Goal: Task Accomplishment & Management: Manage account settings

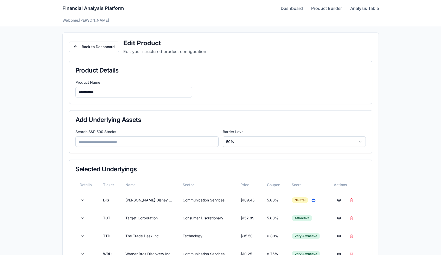
click at [287, 7] on link "Dashboard" at bounding box center [292, 8] width 22 height 6
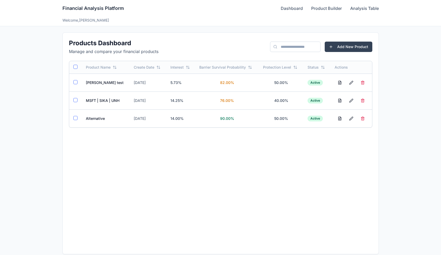
click at [99, 102] on td "MSFT | SIKA | UNH" at bounding box center [106, 101] width 48 height 18
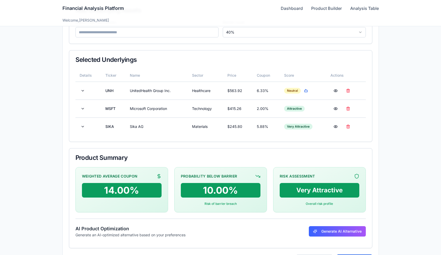
scroll to position [110, 0]
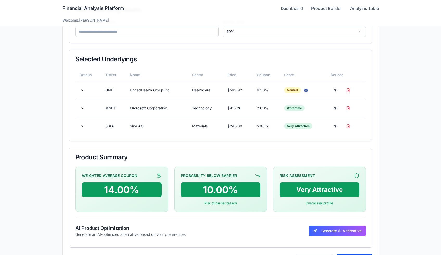
click at [296, 12] on div "Financial Analysis Platform Dashboard Product Builder Analysis Table" at bounding box center [220, 8] width 317 height 17
click at [296, 8] on link "Dashboard" at bounding box center [292, 8] width 22 height 6
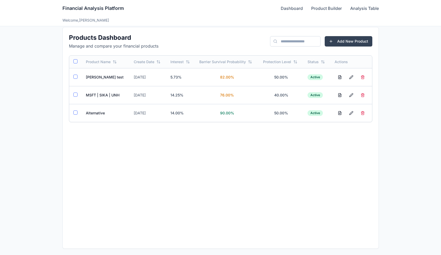
scroll to position [5, 0]
click at [95, 113] on td "Alternative" at bounding box center [106, 113] width 48 height 18
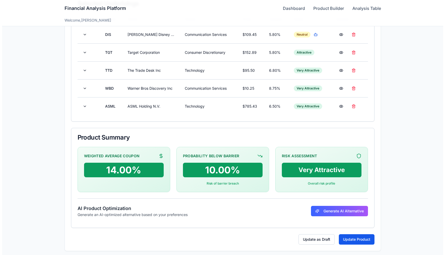
scroll to position [168, 0]
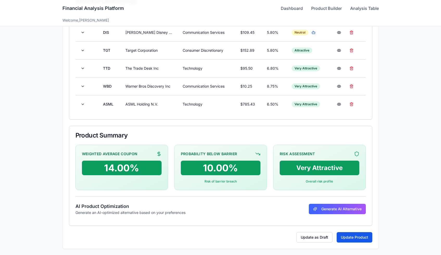
click at [317, 208] on button "Generate AI Alternative" at bounding box center [337, 209] width 57 height 10
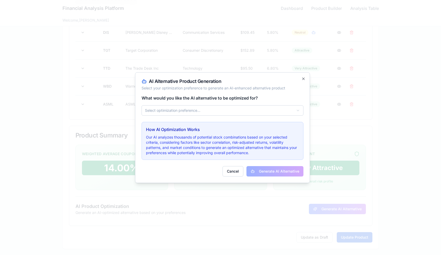
click at [267, 112] on button "Select optimization preference..." at bounding box center [223, 110] width 162 height 10
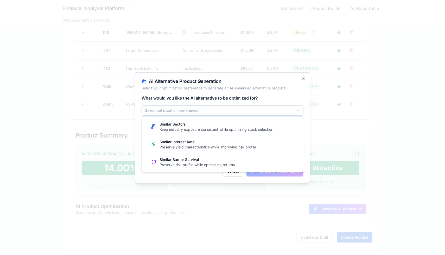
drag, startPoint x: 387, startPoint y: 251, endPoint x: 248, endPoint y: 129, distance: 184.9
click at [248, 129] on div "Keep industry exposure consistent while optimizing stock selection" at bounding box center [217, 129] width 114 height 5
drag, startPoint x: 248, startPoint y: 129, endPoint x: 218, endPoint y: 140, distance: 32.0
click at [218, 140] on div "Similar Interest Rate" at bounding box center [208, 142] width 97 height 5
click at [228, 151] on div "Similar Interest Rate Preserve yield characteristics while improving risk profi…" at bounding box center [203, 144] width 105 height 15
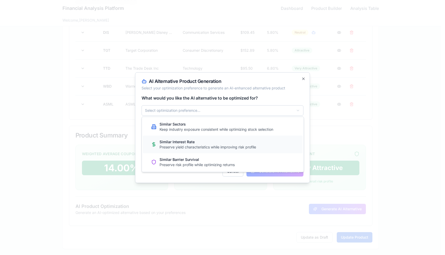
click at [190, 137] on div "Similar Interest Rate Preserve yield characteristics while improving risk profi…" at bounding box center [203, 144] width 105 height 15
drag, startPoint x: 218, startPoint y: 140, endPoint x: 181, endPoint y: 139, distance: 36.5
click at [181, 139] on div "Similar Interest Rate Preserve yield characteristics while improving risk profi…" at bounding box center [203, 144] width 105 height 15
click at [180, 128] on div "Keep industry exposure consistent while optimizing stock selection" at bounding box center [217, 129] width 114 height 5
click at [303, 79] on div at bounding box center [222, 127] width 445 height 255
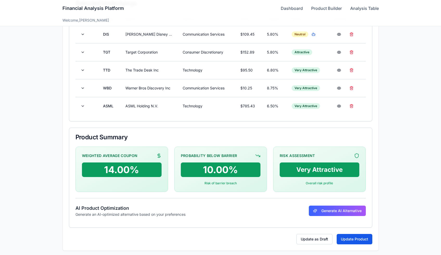
scroll to position [168, 0]
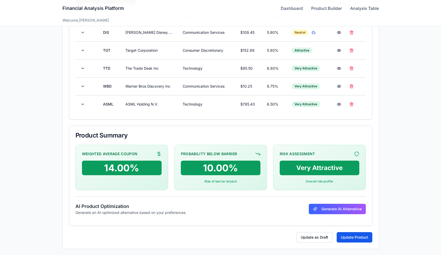
click at [344, 211] on button "Generate AI Alternative" at bounding box center [337, 209] width 57 height 10
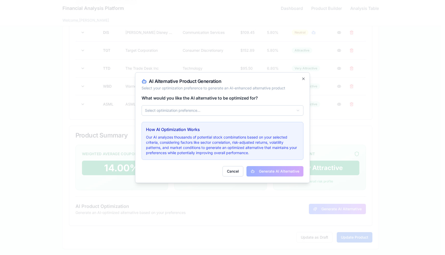
click at [252, 111] on button "Select optimization preference..." at bounding box center [223, 110] width 162 height 10
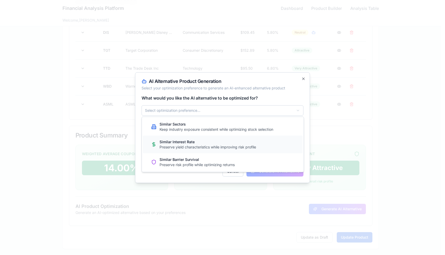
click at [196, 152] on div "Similar Interest Rate Preserve yield characteristics while improving risk profi…" at bounding box center [223, 145] width 160 height 18
click at [195, 151] on div "Similar Interest Rate Preserve yield characteristics while improving risk profi…" at bounding box center [203, 144] width 105 height 15
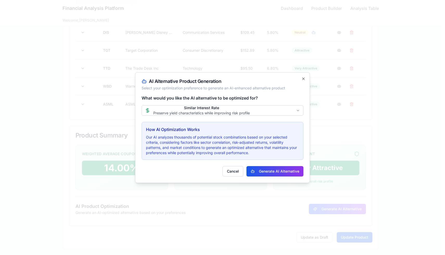
drag, startPoint x: 0, startPoint y: 0, endPoint x: 259, endPoint y: 168, distance: 308.9
click at [259, 168] on button "Generate AI Alternative" at bounding box center [275, 171] width 57 height 10
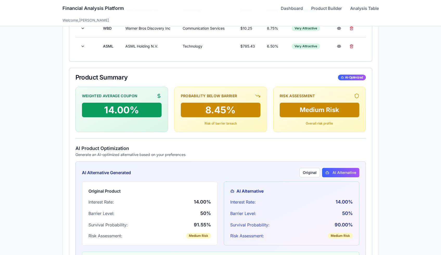
scroll to position [236, 0]
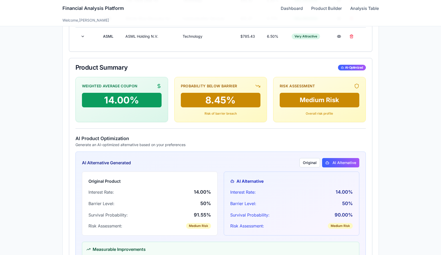
click at [287, 9] on link "Dashboard" at bounding box center [292, 8] width 22 height 6
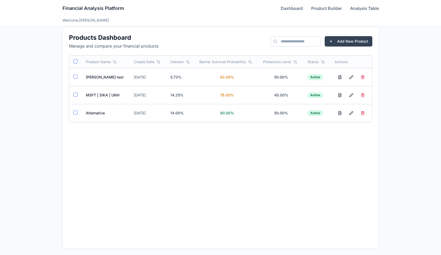
click at [104, 112] on td "Alternative" at bounding box center [106, 113] width 48 height 18
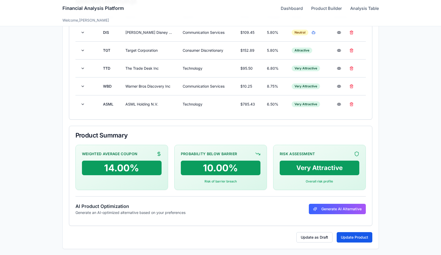
click at [283, 11] on div "Financial Analysis Platform Dashboard Product Builder Analysis Table" at bounding box center [220, 8] width 317 height 17
click at [285, 9] on link "Dashboard" at bounding box center [292, 8] width 22 height 6
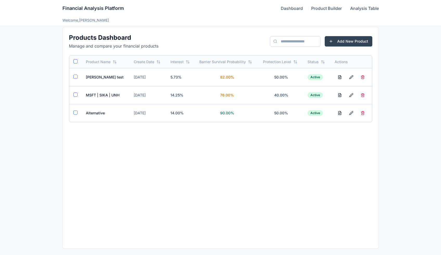
click at [104, 95] on td "MSFT | SIKA | UNH" at bounding box center [106, 95] width 48 height 18
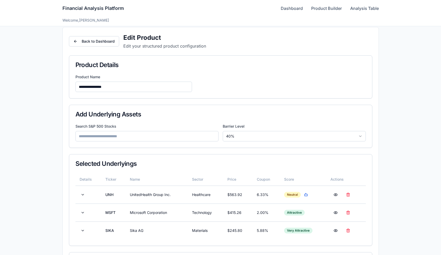
scroll to position [132, 0]
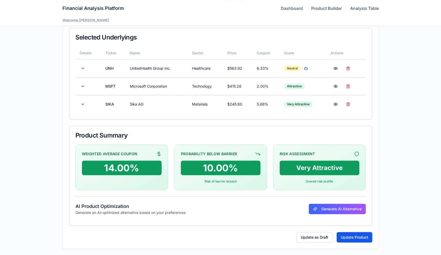
click at [284, 6] on link "Dashboard" at bounding box center [292, 8] width 22 height 6
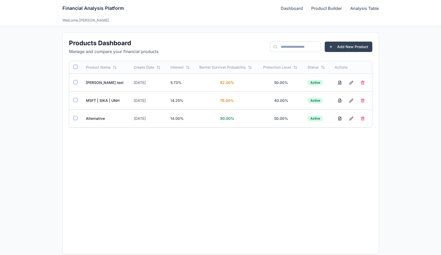
click at [101, 100] on td "MSFT | SIKA | UNH" at bounding box center [106, 101] width 48 height 18
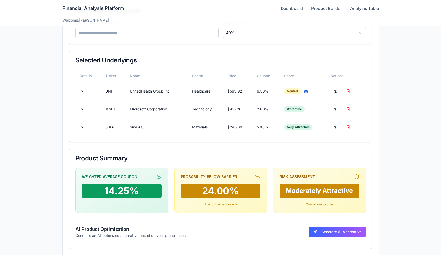
scroll to position [132, 0]
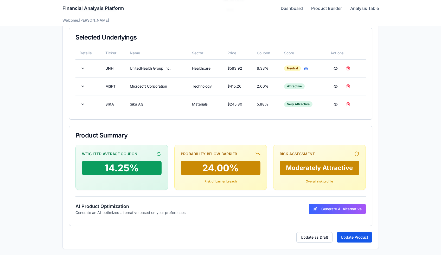
click at [294, 11] on div "Financial Analysis Platform Dashboard Product Builder Analysis Table" at bounding box center [220, 8] width 317 height 17
click at [294, 9] on link "Dashboard" at bounding box center [292, 8] width 22 height 6
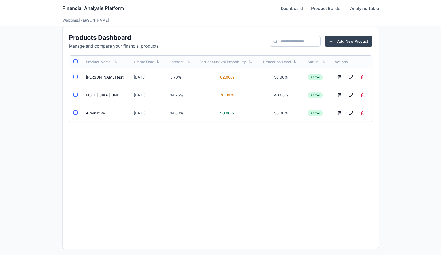
click at [92, 113] on td "Alternative" at bounding box center [106, 113] width 48 height 18
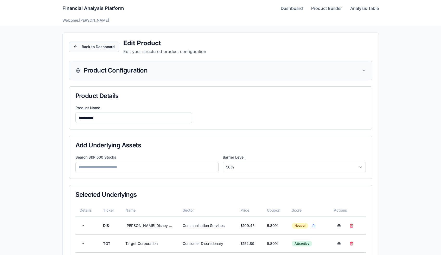
click at [100, 49] on button "Back to Dashboard" at bounding box center [94, 47] width 50 height 10
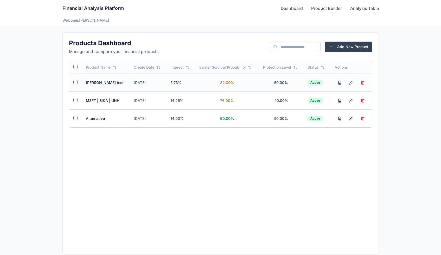
click at [98, 83] on td "[PERSON_NAME] test" at bounding box center [106, 83] width 48 height 18
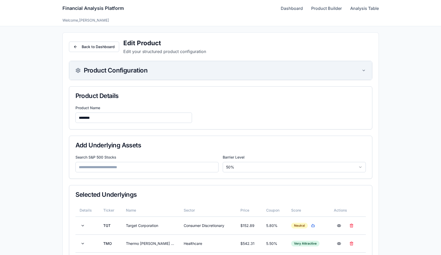
click at [365, 71] on icon at bounding box center [364, 70] width 4 height 4
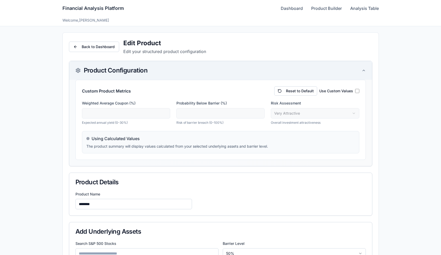
click at [345, 91] on label "Use Custom Values" at bounding box center [336, 91] width 34 height 5
click at [165, 114] on input "****" at bounding box center [126, 113] width 88 height 10
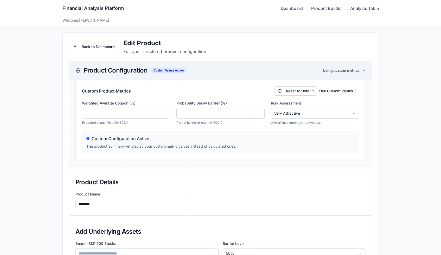
click at [165, 114] on input "****" at bounding box center [126, 113] width 88 height 10
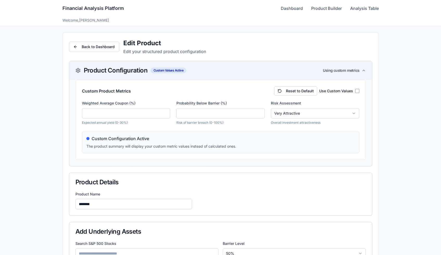
type input "**"
click at [165, 114] on input "**" at bounding box center [126, 113] width 88 height 10
click at [260, 114] on input "***" at bounding box center [221, 113] width 88 height 10
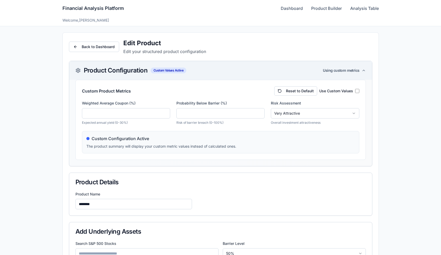
click at [260, 114] on input "***" at bounding box center [221, 113] width 88 height 10
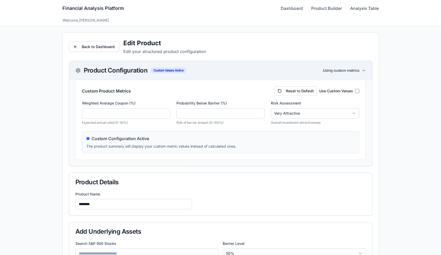
click at [260, 114] on input "***" at bounding box center [221, 113] width 88 height 10
type input "*"
click at [260, 114] on input "*" at bounding box center [221, 113] width 88 height 10
click at [298, 112] on html "Financial Analysis Platform Dashboard Product Builder Analysis Table Welcome, r…" at bounding box center [220, 250] width 441 height 500
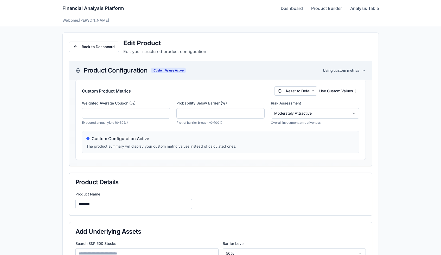
click at [362, 67] on div "Product Configuration Custom Values Active Using custom metrics" at bounding box center [220, 70] width 303 height 19
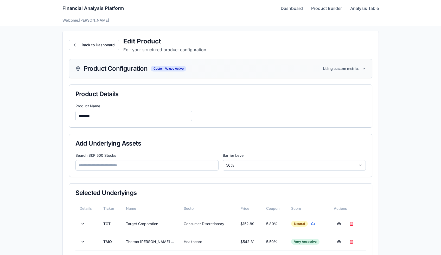
scroll to position [1, 0]
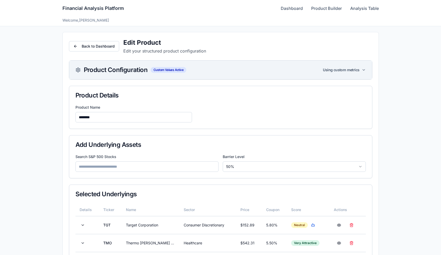
click at [337, 74] on div "Product Configuration Custom Values Active Using custom metrics" at bounding box center [220, 70] width 303 height 19
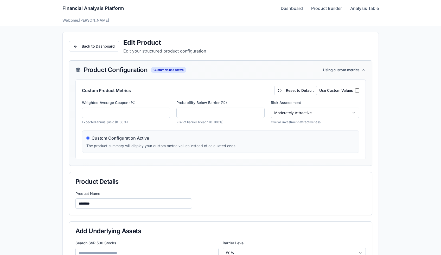
click at [217, 114] on input "*" at bounding box center [221, 113] width 88 height 10
type input "****"
click at [261, 112] on input "****" at bounding box center [221, 113] width 88 height 10
click at [355, 73] on div "Product Configuration Custom Values Active Using custom metrics" at bounding box center [221, 70] width 291 height 6
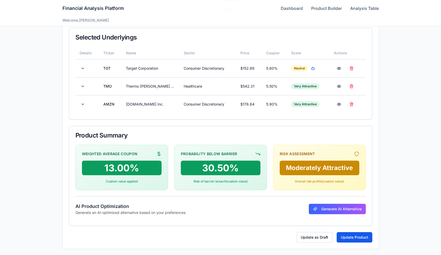
scroll to position [157, 0]
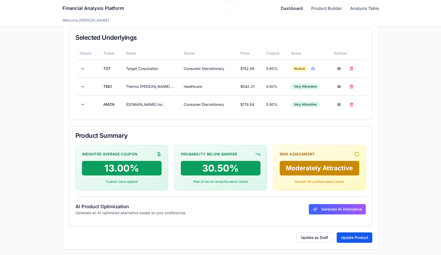
click at [301, 11] on link "Dashboard" at bounding box center [292, 8] width 22 height 6
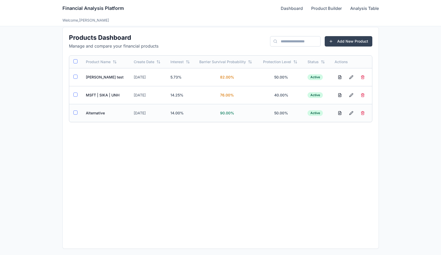
click at [97, 111] on td "Alternative" at bounding box center [106, 113] width 48 height 18
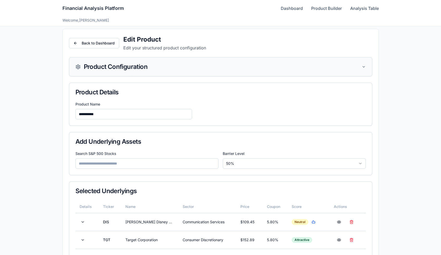
scroll to position [1, 0]
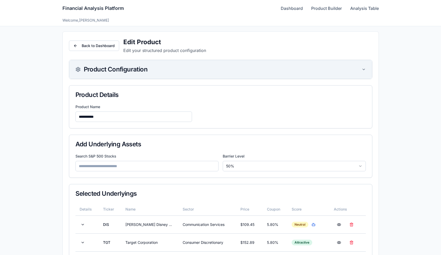
click at [356, 71] on div "Product Configuration" at bounding box center [221, 69] width 291 height 6
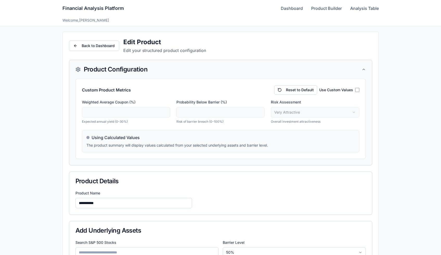
click at [336, 90] on label "Use Custom Values" at bounding box center [336, 89] width 34 height 5
click at [190, 115] on input "**" at bounding box center [221, 112] width 88 height 10
click at [260, 114] on input "***" at bounding box center [221, 112] width 88 height 10
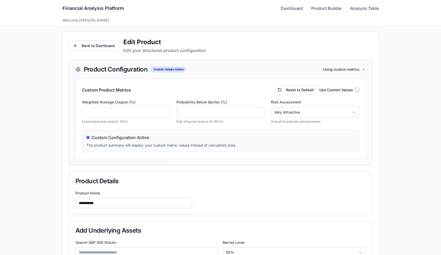
click at [260, 114] on input "***" at bounding box center [221, 112] width 88 height 10
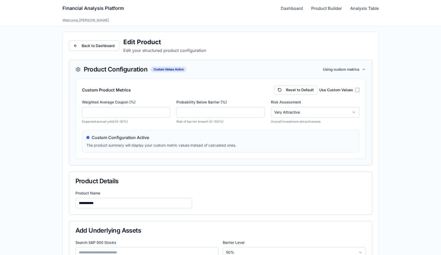
click at [260, 114] on input "***" at bounding box center [221, 112] width 88 height 10
click at [260, 114] on input "*" at bounding box center [221, 112] width 88 height 10
click at [260, 114] on input "***" at bounding box center [221, 112] width 88 height 10
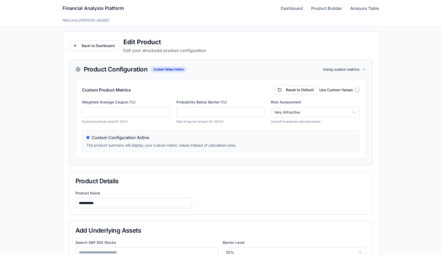
click at [260, 114] on input "***" at bounding box center [221, 112] width 88 height 10
type input "***"
click at [260, 114] on input "***" at bounding box center [221, 112] width 88 height 10
click at [357, 72] on span "Using custom metrics" at bounding box center [341, 69] width 36 height 5
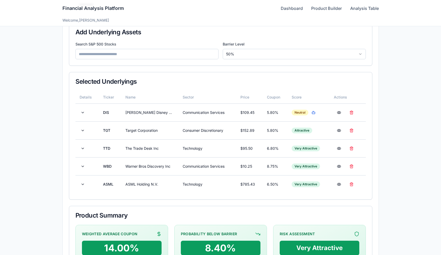
scroll to position [193, 0]
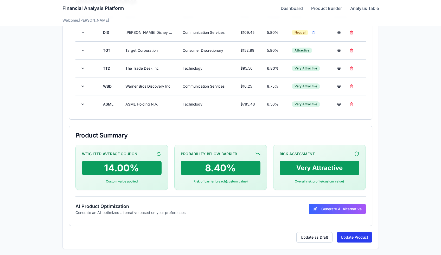
click at [354, 237] on button "Update Product" at bounding box center [355, 238] width 36 height 10
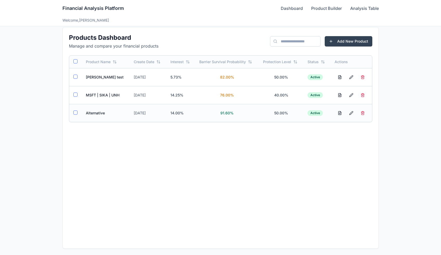
click at [103, 114] on td "Alternative" at bounding box center [106, 113] width 48 height 18
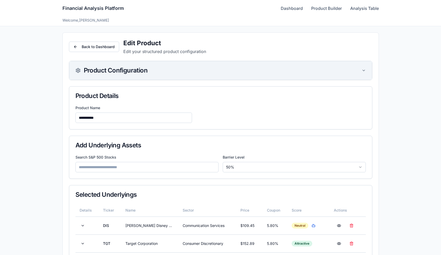
click at [261, 64] on div "Product Configuration" at bounding box center [220, 70] width 303 height 19
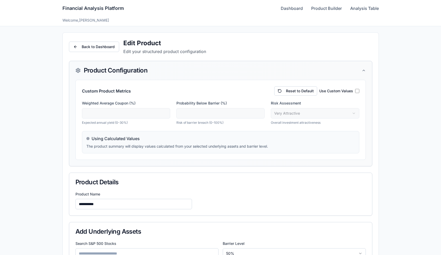
click at [352, 94] on div "Reset to Default Use Custom Values" at bounding box center [316, 90] width 85 height 9
click at [230, 109] on input "**" at bounding box center [221, 113] width 88 height 10
click at [259, 112] on input "****" at bounding box center [221, 113] width 88 height 10
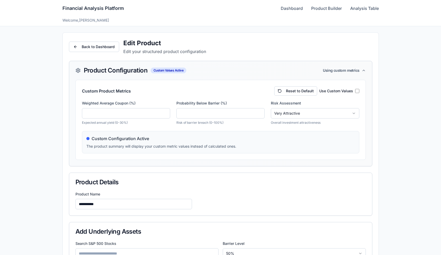
type input "****"
click at [259, 112] on input "****" at bounding box center [221, 113] width 88 height 10
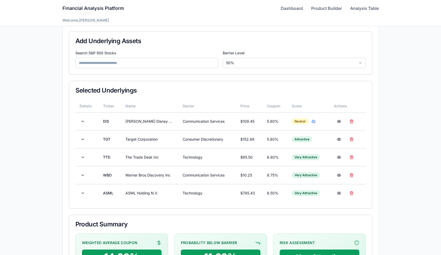
scroll to position [280, 0]
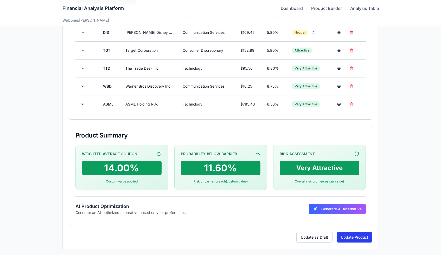
click at [349, 235] on button "Update Product" at bounding box center [355, 238] width 36 height 10
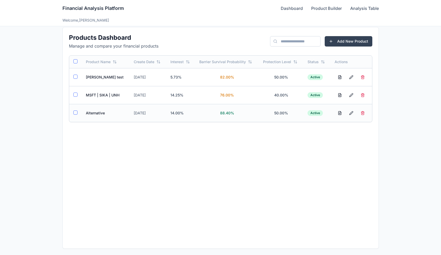
click at [99, 109] on td "Alternative" at bounding box center [106, 113] width 48 height 18
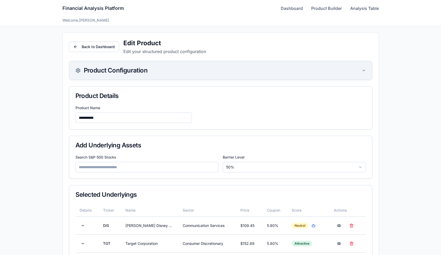
click at [296, 74] on div "Product Configuration" at bounding box center [220, 70] width 303 height 19
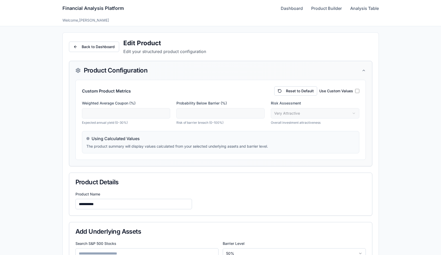
click at [342, 92] on label "Use Custom Values" at bounding box center [336, 91] width 34 height 5
click at [260, 117] on input "**" at bounding box center [221, 113] width 88 height 10
click at [260, 116] on input "***" at bounding box center [221, 113] width 88 height 10
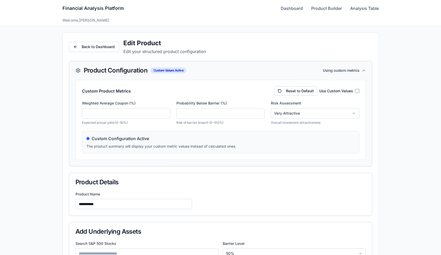
click at [260, 116] on input "***" at bounding box center [221, 113] width 88 height 10
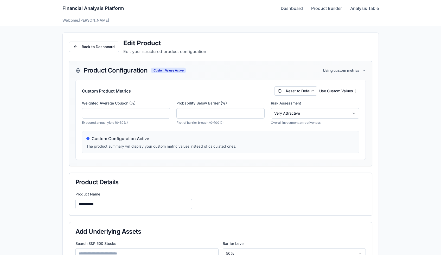
click at [260, 116] on input "***" at bounding box center [221, 113] width 88 height 10
click at [260, 116] on input "*" at bounding box center [221, 113] width 88 height 10
click at [260, 116] on input "***" at bounding box center [221, 113] width 88 height 10
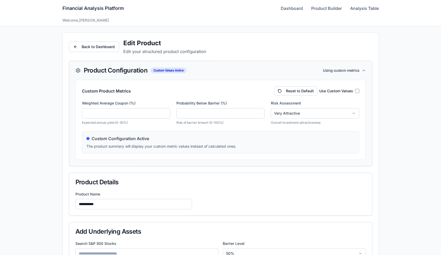
click at [260, 116] on input "***" at bounding box center [221, 113] width 88 height 10
type input "***"
click at [260, 116] on input "***" at bounding box center [221, 113] width 88 height 10
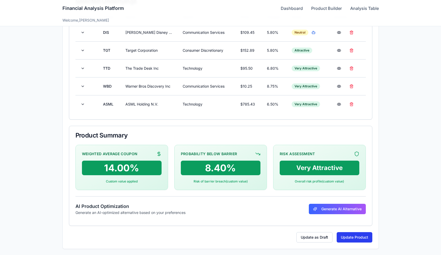
click at [348, 236] on button "Update Product" at bounding box center [355, 238] width 36 height 10
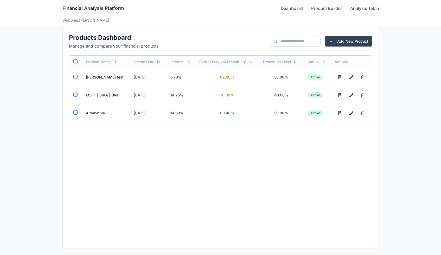
scroll to position [5, 0]
click at [95, 116] on td "Alternative" at bounding box center [106, 113] width 48 height 18
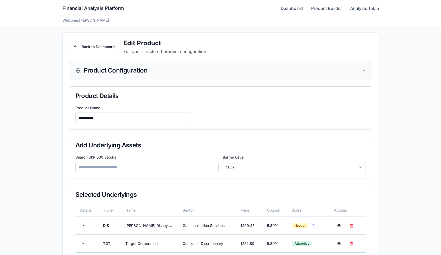
click at [366, 80] on div "Product Configuration" at bounding box center [221, 70] width 304 height 19
click at [366, 76] on div "Product Configuration" at bounding box center [220, 70] width 303 height 19
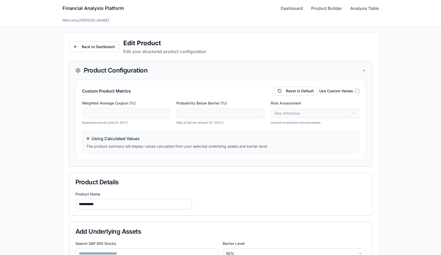
click at [354, 91] on div "Reset to Default Use Custom Values" at bounding box center [316, 90] width 85 height 9
click at [257, 114] on input "**" at bounding box center [221, 113] width 88 height 10
click at [260, 115] on input "***" at bounding box center [221, 113] width 88 height 10
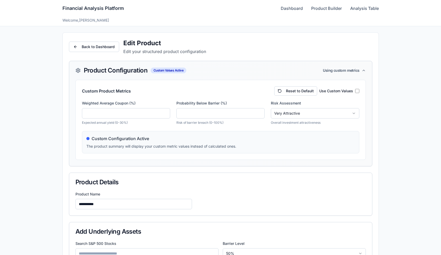
click at [260, 115] on input "***" at bounding box center [221, 113] width 88 height 10
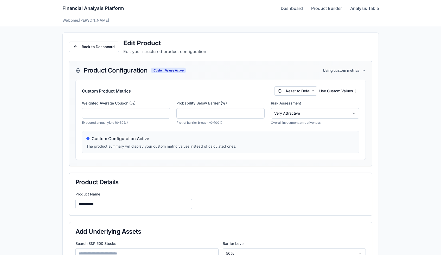
click at [260, 115] on input "***" at bounding box center [221, 113] width 88 height 10
click at [260, 115] on input "*" at bounding box center [221, 113] width 88 height 10
click at [260, 115] on input "***" at bounding box center [221, 113] width 88 height 10
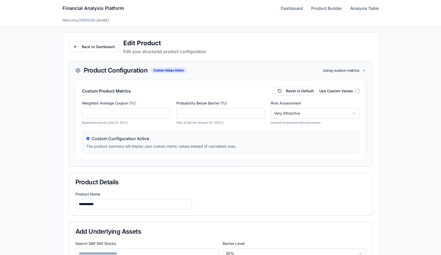
click at [260, 115] on input "***" at bounding box center [221, 113] width 88 height 10
click at [261, 112] on input "***" at bounding box center [221, 113] width 88 height 10
click at [259, 112] on input "***" at bounding box center [221, 113] width 88 height 10
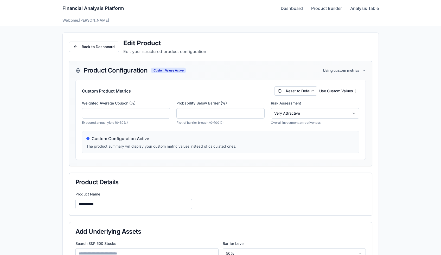
type input "***"
click at [259, 112] on input "***" at bounding box center [221, 113] width 88 height 10
click at [267, 131] on div "Custom Configuration Active The product summary will display your custom metric…" at bounding box center [221, 142] width 278 height 22
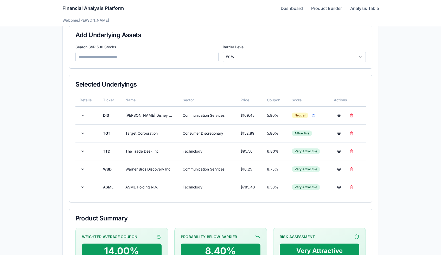
scroll to position [280, 0]
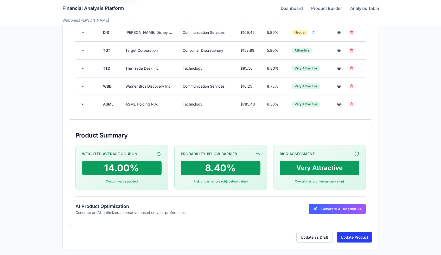
click at [348, 241] on button "Update Product" at bounding box center [355, 238] width 36 height 10
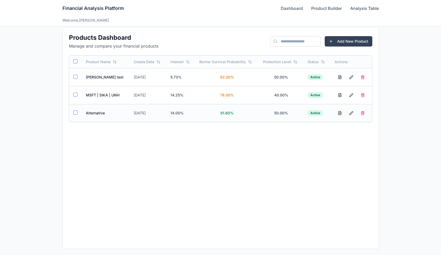
click at [101, 112] on td "Alternative" at bounding box center [106, 113] width 48 height 18
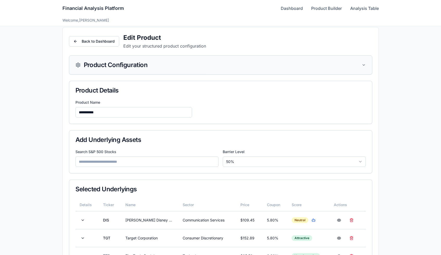
scroll to position [193, 0]
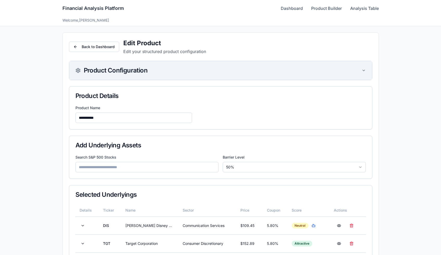
click at [342, 66] on div "Product Configuration" at bounding box center [220, 70] width 303 height 19
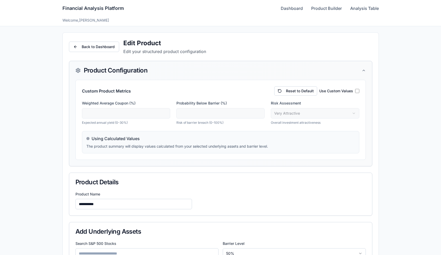
click at [342, 96] on div "Custom Product Metrics Reset to Default Use Custom Values Weighted Average Coup…" at bounding box center [221, 120] width 291 height 80
click at [346, 95] on div "Reset to Default Use Custom Values" at bounding box center [316, 90] width 85 height 9
click at [351, 94] on div "Reset to Default Use Custom Values" at bounding box center [316, 90] width 85 height 9
click at [356, 94] on div "Reset to Default Use Custom Values" at bounding box center [316, 90] width 85 height 9
click at [358, 94] on div "Reset to Default Use Custom Values" at bounding box center [316, 90] width 85 height 9
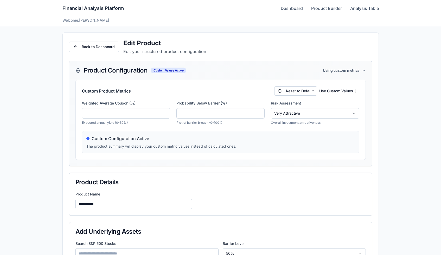
click at [260, 116] on input "**" at bounding box center [221, 113] width 88 height 10
click at [260, 115] on input "***" at bounding box center [221, 113] width 88 height 10
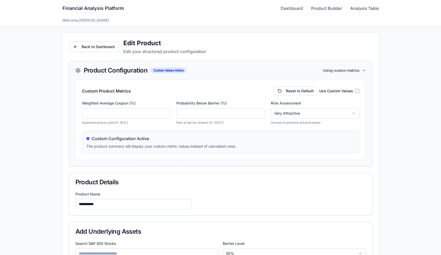
click at [260, 115] on input "***" at bounding box center [221, 113] width 88 height 10
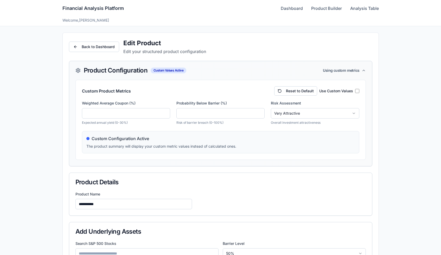
type input "***"
click at [260, 115] on input "***" at bounding box center [221, 113] width 88 height 10
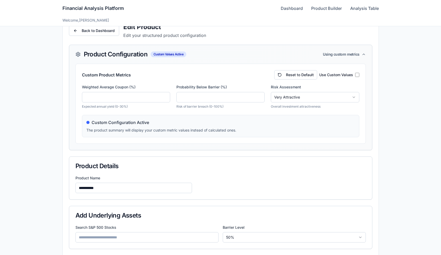
scroll to position [280, 0]
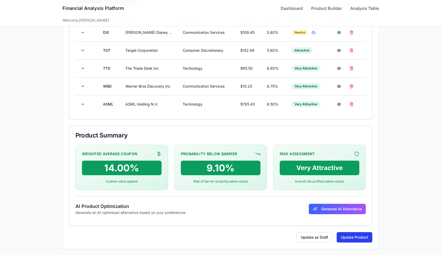
click at [353, 236] on button "Update Product" at bounding box center [355, 238] width 36 height 10
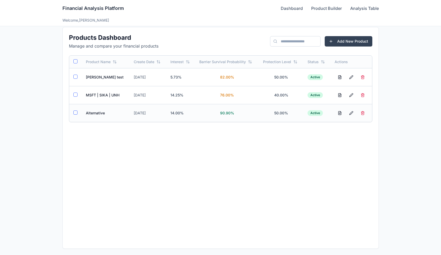
click at [95, 113] on td "Alternative" at bounding box center [106, 113] width 48 height 18
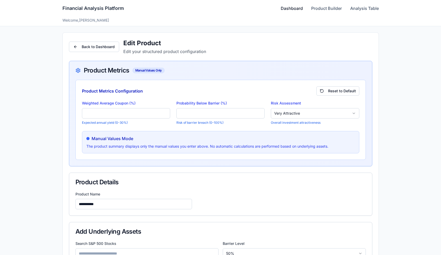
click at [290, 9] on link "Dashboard" at bounding box center [292, 8] width 22 height 6
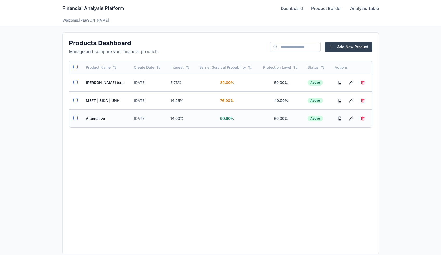
click at [100, 118] on td "Alternative" at bounding box center [106, 119] width 48 height 18
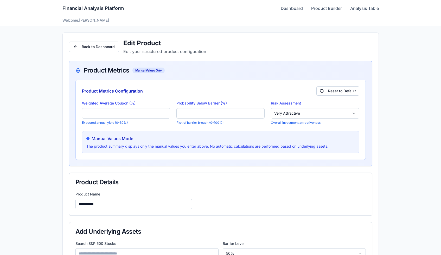
type input "*"
click at [259, 114] on input "*" at bounding box center [221, 113] width 88 height 10
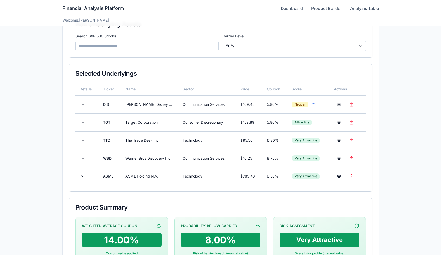
scroll to position [280, 0]
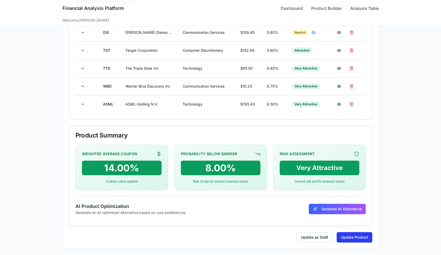
click at [347, 233] on button "Update Product" at bounding box center [355, 238] width 36 height 10
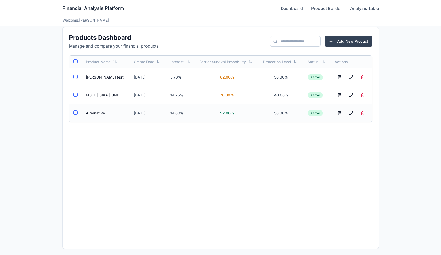
click at [96, 111] on td "Alternative" at bounding box center [106, 113] width 48 height 18
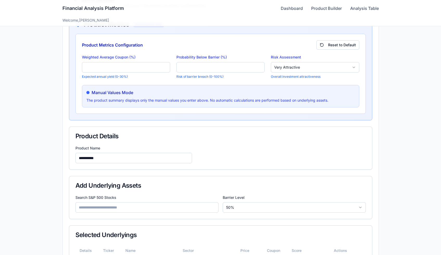
scroll to position [26, 0]
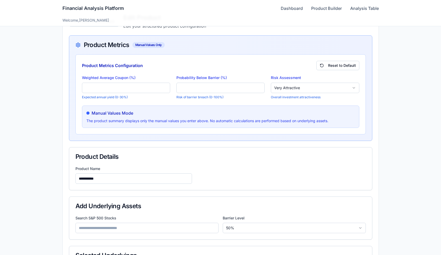
click at [211, 86] on input "*" at bounding box center [221, 88] width 88 height 10
click at [223, 87] on input "*" at bounding box center [221, 88] width 88 height 10
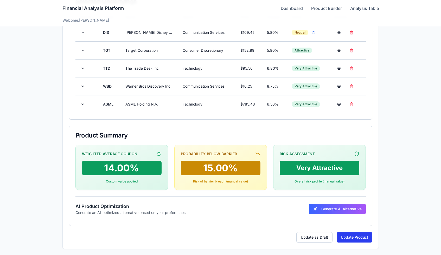
type input "**"
click at [359, 236] on button "Update Product" at bounding box center [355, 238] width 36 height 10
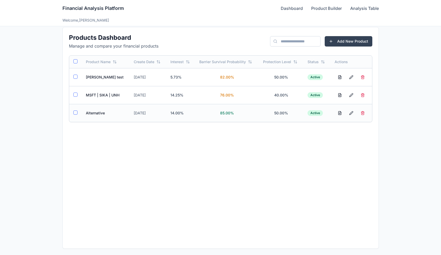
click at [99, 107] on td "Alternative" at bounding box center [106, 113] width 48 height 18
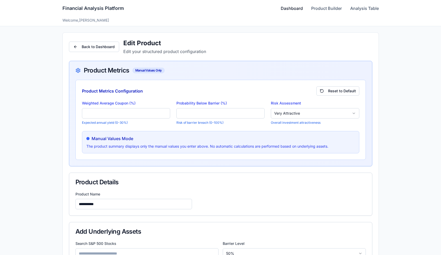
click at [283, 7] on link "Dashboard" at bounding box center [292, 8] width 22 height 6
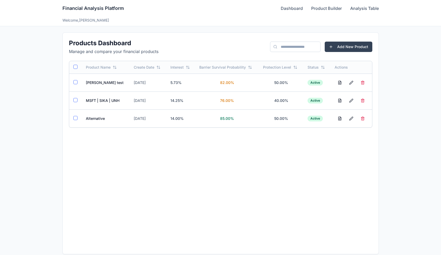
click at [105, 118] on td "Alternative" at bounding box center [106, 119] width 48 height 18
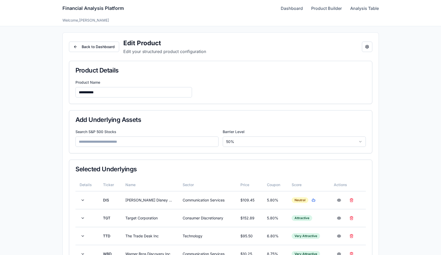
click at [366, 48] on button "Open configuration panel" at bounding box center [367, 47] width 10 height 10
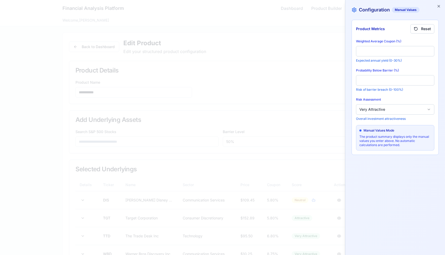
click at [414, 82] on input "**" at bounding box center [395, 80] width 78 height 10
drag, startPoint x: 0, startPoint y: 0, endPoint x: 430, endPoint y: 79, distance: 437.6
click at [430, 79] on input "***" at bounding box center [395, 80] width 78 height 10
click at [429, 78] on input "***" at bounding box center [395, 80] width 78 height 10
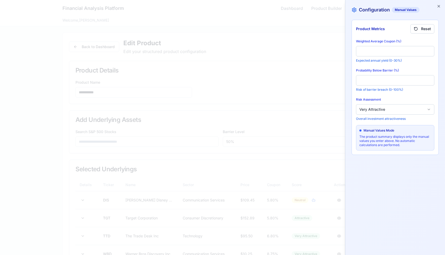
type input "***"
click at [429, 78] on input "***" at bounding box center [395, 80] width 78 height 10
click at [436, 7] on h2 "Configuration Manual Values" at bounding box center [395, 9] width 87 height 7
click at [439, 7] on icon "button" at bounding box center [439, 6] width 4 height 4
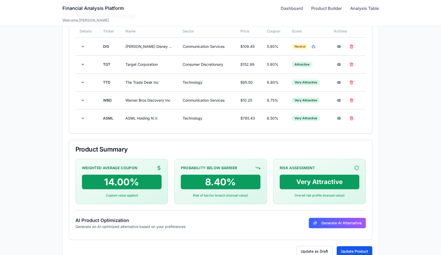
scroll to position [168, 0]
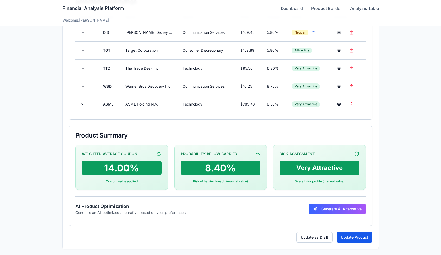
click at [350, 238] on button "Update Product" at bounding box center [355, 238] width 36 height 10
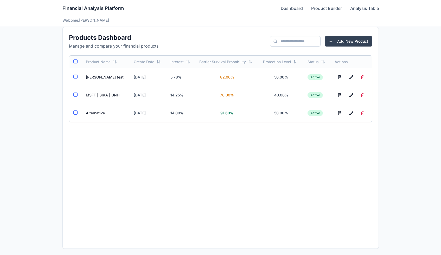
click at [95, 113] on td "Alternative" at bounding box center [106, 113] width 48 height 18
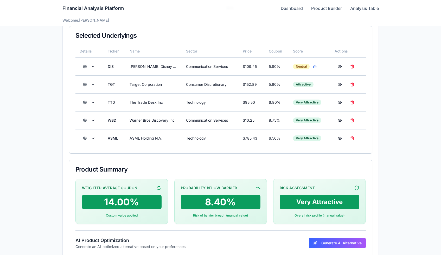
scroll to position [134, 0]
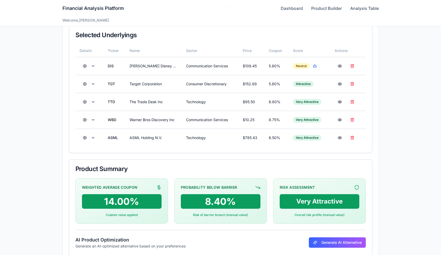
click at [84, 65] on button at bounding box center [85, 65] width 10 height 9
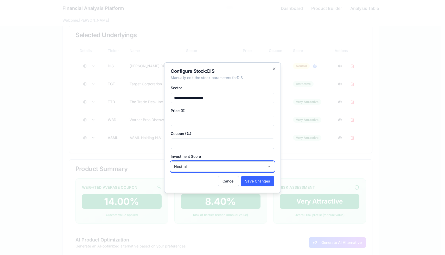
click at [232, 166] on button "Neutral" at bounding box center [223, 167] width 104 height 10
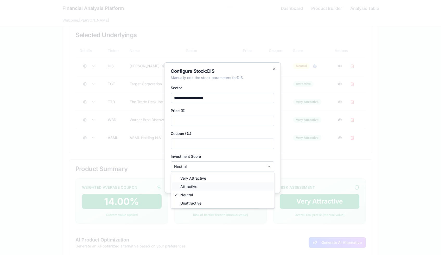
click at [196, 186] on span "Attractive" at bounding box center [188, 186] width 17 height 5
drag, startPoint x: 0, startPoint y: 0, endPoint x: 190, endPoint y: 186, distance: 265.9
click at [190, 186] on span "Attractive" at bounding box center [188, 186] width 17 height 5
click at [208, 172] on div at bounding box center [222, 127] width 445 height 255
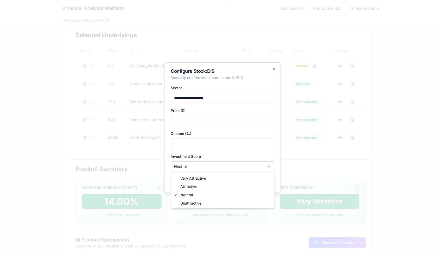
click at [213, 166] on div at bounding box center [222, 127] width 445 height 255
click at [213, 158] on div at bounding box center [222, 127] width 445 height 255
drag, startPoint x: 190, startPoint y: 186, endPoint x: 254, endPoint y: 152, distance: 72.7
click at [254, 152] on div at bounding box center [222, 127] width 445 height 255
drag, startPoint x: 254, startPoint y: 152, endPoint x: 300, endPoint y: 142, distance: 47.2
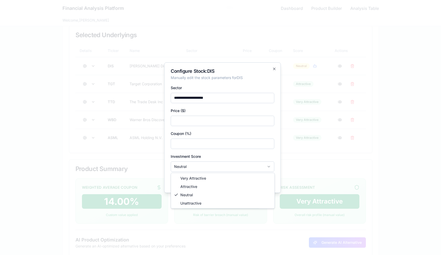
click at [300, 142] on div at bounding box center [222, 127] width 445 height 255
click at [274, 68] on div at bounding box center [222, 127] width 445 height 255
drag, startPoint x: 300, startPoint y: 142, endPoint x: 299, endPoint y: 90, distance: 52.4
click at [299, 90] on div at bounding box center [222, 127] width 445 height 255
click at [298, 90] on div at bounding box center [222, 127] width 445 height 255
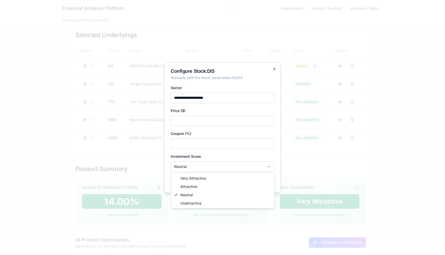
click at [298, 90] on div at bounding box center [222, 127] width 445 height 255
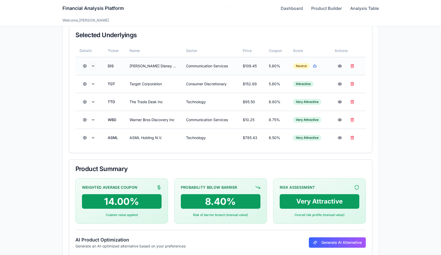
drag, startPoint x: 372, startPoint y: 78, endPoint x: 94, endPoint y: 67, distance: 278.3
click at [94, 67] on button at bounding box center [93, 65] width 6 height 9
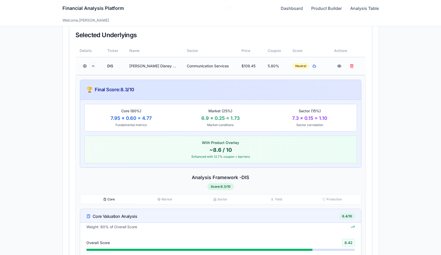
click at [94, 67] on button at bounding box center [93, 65] width 6 height 9
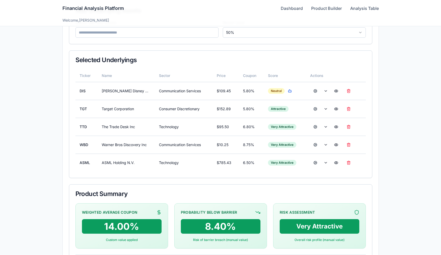
scroll to position [110, 0]
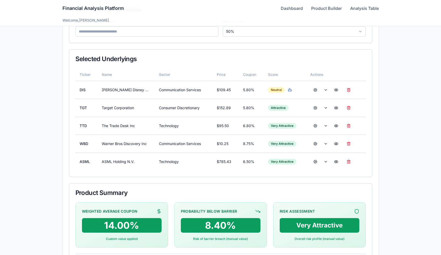
click at [324, 91] on button at bounding box center [326, 89] width 6 height 9
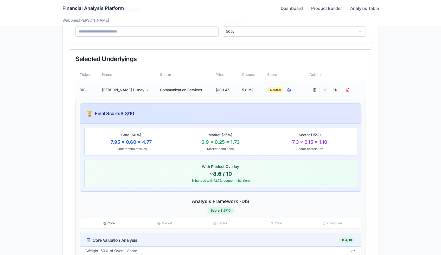
drag, startPoint x: 0, startPoint y: 0, endPoint x: 324, endPoint y: 91, distance: 336.6
click at [324, 91] on button at bounding box center [325, 89] width 6 height 9
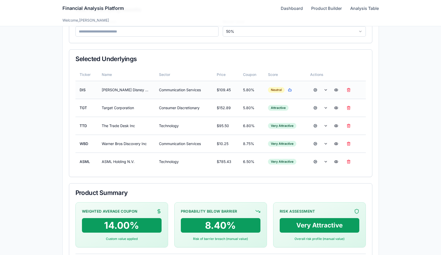
drag, startPoint x: 324, startPoint y: 91, endPoint x: 86, endPoint y: 88, distance: 238.3
click at [86, 88] on td "DIS" at bounding box center [87, 90] width 22 height 18
drag, startPoint x: 86, startPoint y: 88, endPoint x: 84, endPoint y: 90, distance: 2.9
click at [84, 90] on td "DIS" at bounding box center [87, 90] width 22 height 18
drag, startPoint x: 84, startPoint y: 90, endPoint x: 102, endPoint y: 87, distance: 18.2
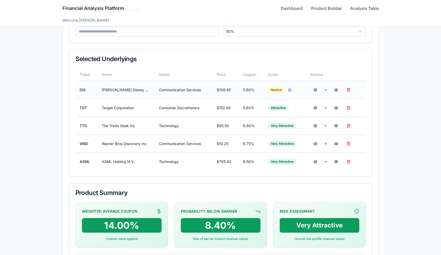
click at [102, 87] on td "[PERSON_NAME] Disney Company" at bounding box center [127, 90] width 58 height 18
click at [316, 90] on button at bounding box center [315, 89] width 10 height 9
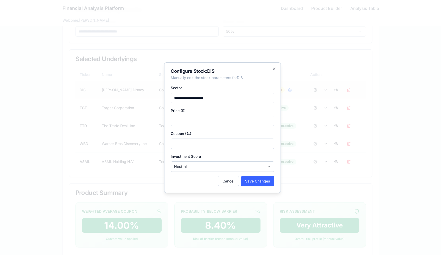
click at [206, 119] on input "******" at bounding box center [223, 121] width 104 height 10
click at [269, 120] on input "******" at bounding box center [223, 121] width 104 height 10
type input "******"
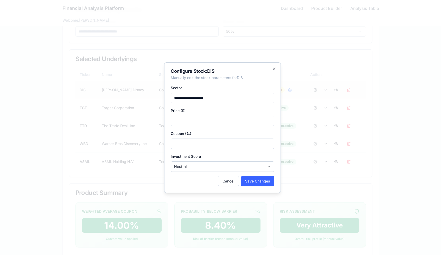
click at [269, 120] on input "******" at bounding box center [223, 121] width 104 height 10
drag, startPoint x: 102, startPoint y: 87, endPoint x: 206, endPoint y: 165, distance: 130.1
click at [206, 165] on button "Neutral" at bounding box center [223, 167] width 104 height 10
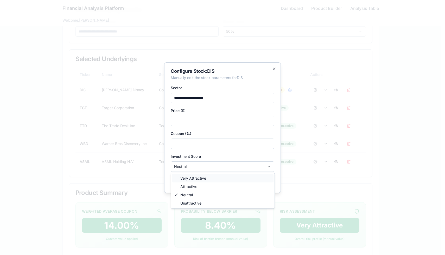
drag, startPoint x: 206, startPoint y: 165, endPoint x: 199, endPoint y: 180, distance: 16.7
click at [199, 180] on span "Very Attractive" at bounding box center [193, 178] width 26 height 5
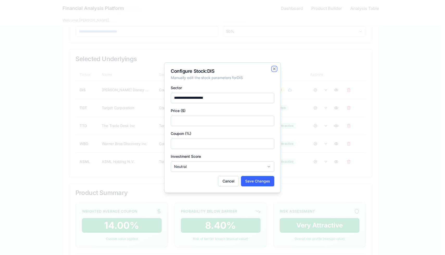
click at [276, 68] on icon "button" at bounding box center [274, 69] width 4 height 4
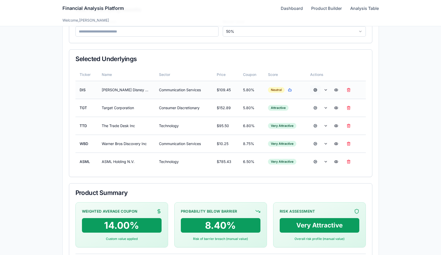
drag, startPoint x: 283, startPoint y: 215, endPoint x: 316, endPoint y: 91, distance: 127.7
click at [316, 91] on button at bounding box center [315, 89] width 10 height 9
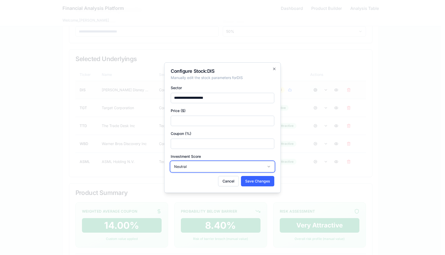
click at [204, 166] on button "Neutral" at bounding box center [223, 167] width 104 height 10
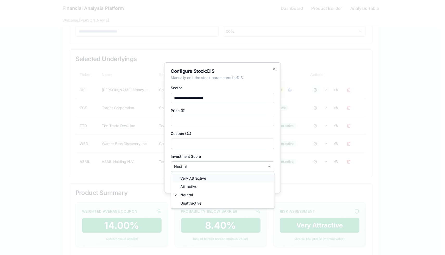
click at [198, 179] on span "Very Attractive" at bounding box center [193, 178] width 26 height 5
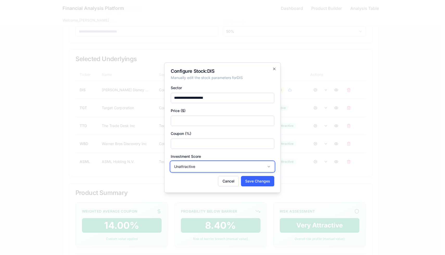
drag, startPoint x: 316, startPoint y: 91, endPoint x: 197, endPoint y: 170, distance: 142.6
click at [197, 170] on button "Unattractive" at bounding box center [223, 167] width 104 height 10
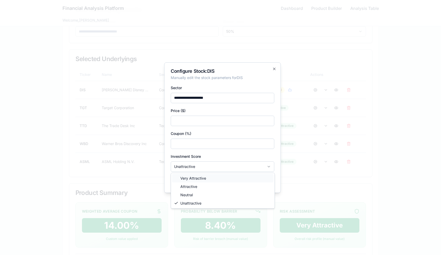
click at [192, 179] on span "Very Attractive" at bounding box center [193, 178] width 26 height 5
drag, startPoint x: 197, startPoint y: 170, endPoint x: 189, endPoint y: 179, distance: 12.6
click at [189, 179] on span "Very Attractive" at bounding box center [193, 178] width 26 height 5
click at [259, 84] on div at bounding box center [222, 127] width 445 height 255
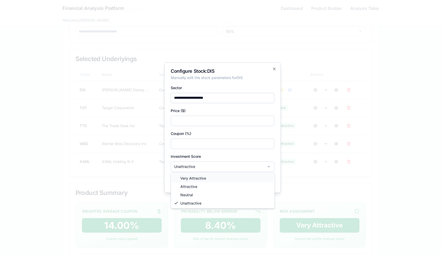
drag, startPoint x: 189, startPoint y: 179, endPoint x: 199, endPoint y: 181, distance: 9.7
click at [199, 181] on span "Very Attractive" at bounding box center [193, 178] width 26 height 5
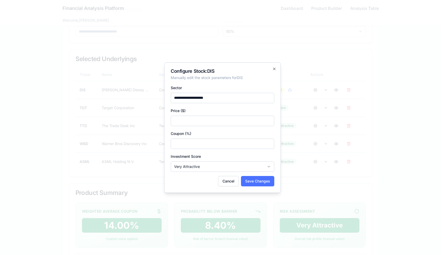
drag, startPoint x: 199, startPoint y: 181, endPoint x: 243, endPoint y: 185, distance: 44.2
click at [243, 185] on button "Save Changes" at bounding box center [257, 181] width 33 height 10
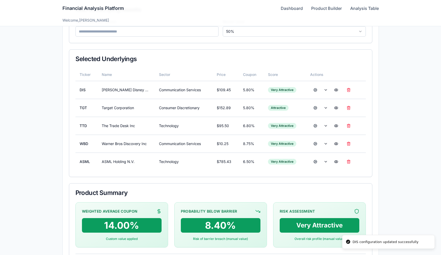
click at [315, 90] on button at bounding box center [315, 89] width 10 height 9
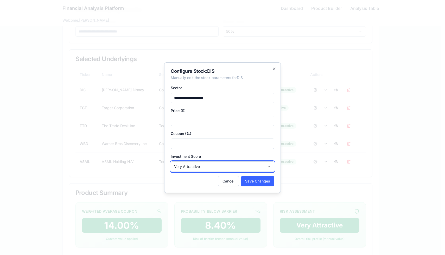
drag, startPoint x: 243, startPoint y: 185, endPoint x: 198, endPoint y: 165, distance: 48.9
click at [198, 165] on button "Very Attractive" at bounding box center [223, 167] width 104 height 10
click at [256, 180] on button "Save Changes" at bounding box center [257, 181] width 33 height 10
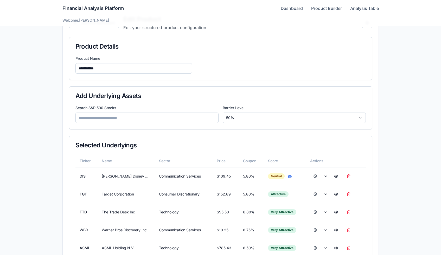
scroll to position [62, 0]
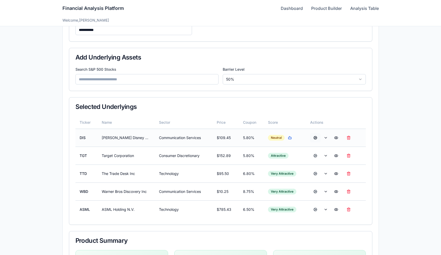
drag, startPoint x: 0, startPoint y: 0, endPoint x: 315, endPoint y: 138, distance: 344.1
click at [315, 138] on button at bounding box center [315, 137] width 10 height 9
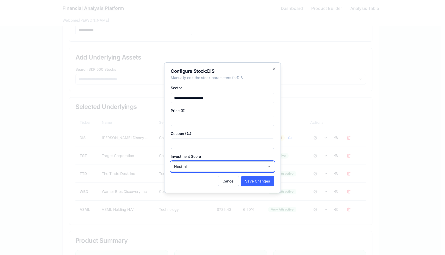
drag, startPoint x: 315, startPoint y: 138, endPoint x: 245, endPoint y: 168, distance: 77.1
click at [245, 168] on button "Neutral" at bounding box center [223, 167] width 104 height 10
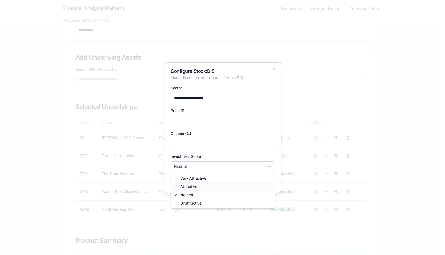
drag, startPoint x: 245, startPoint y: 168, endPoint x: 192, endPoint y: 186, distance: 55.5
click at [192, 186] on span "Attractive" at bounding box center [188, 186] width 17 height 5
drag, startPoint x: 192, startPoint y: 186, endPoint x: 186, endPoint y: 187, distance: 5.7
click at [186, 187] on span "Attractive" at bounding box center [188, 186] width 17 height 5
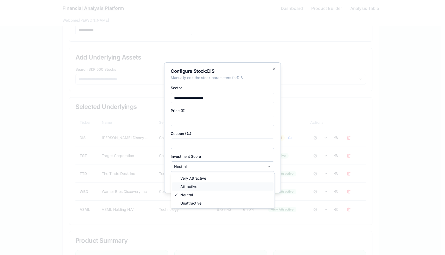
click at [186, 187] on span "Attractive" at bounding box center [188, 186] width 17 height 5
click at [197, 180] on span "Very Attractive" at bounding box center [193, 178] width 26 height 5
click at [200, 176] on span "Very Attractive" at bounding box center [193, 178] width 26 height 5
drag, startPoint x: 186, startPoint y: 187, endPoint x: 214, endPoint y: 145, distance: 50.5
click at [214, 145] on div at bounding box center [222, 127] width 445 height 255
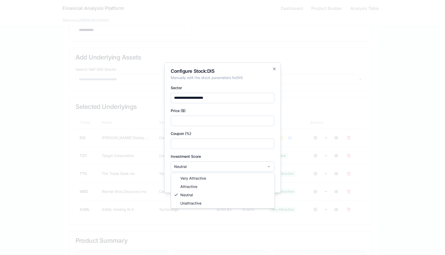
drag, startPoint x: 214, startPoint y: 145, endPoint x: 189, endPoint y: 143, distance: 25.1
click at [189, 143] on div at bounding box center [222, 127] width 445 height 255
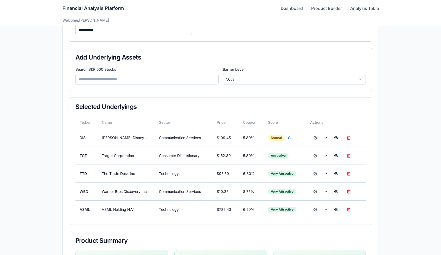
scroll to position [0, 0]
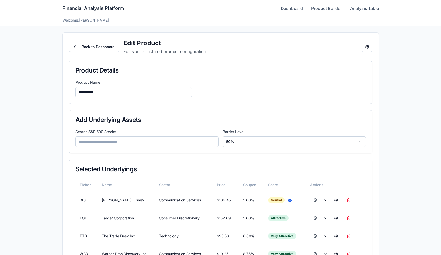
click at [293, 12] on div "Financial Analysis Platform Dashboard Product Builder Analysis Table" at bounding box center [220, 8] width 317 height 17
click at [293, 11] on link "Dashboard" at bounding box center [292, 8] width 22 height 6
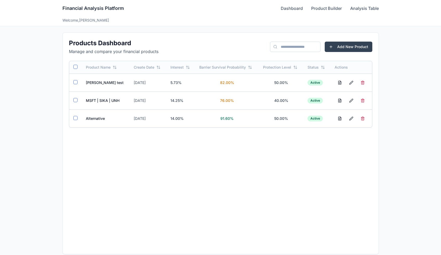
click at [114, 104] on td "MSFT | SIKA | UNH" at bounding box center [106, 101] width 48 height 18
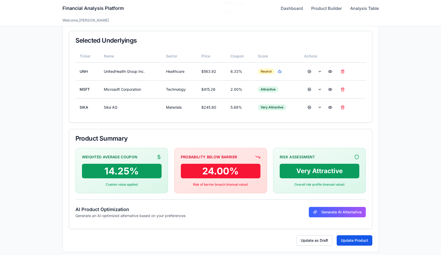
scroll to position [130, 0]
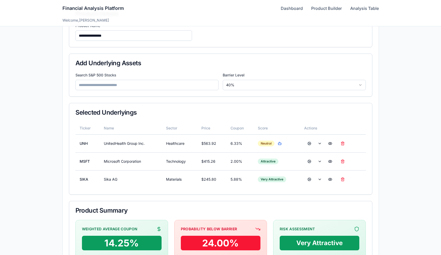
scroll to position [86, 0]
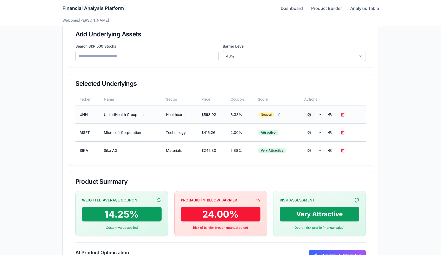
click at [310, 115] on button at bounding box center [309, 114] width 10 height 9
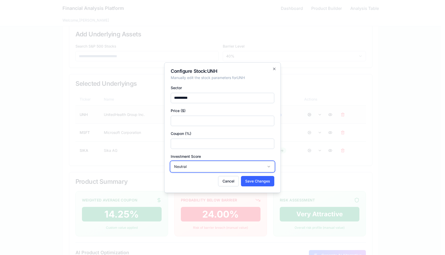
click at [205, 164] on button "Neutral" at bounding box center [223, 167] width 104 height 10
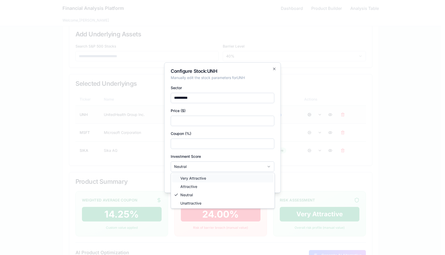
click at [201, 179] on span "Very Attractive" at bounding box center [193, 178] width 26 height 5
drag, startPoint x: 310, startPoint y: 115, endPoint x: 200, endPoint y: 179, distance: 126.5
click at [200, 179] on span "Very Attractive" at bounding box center [193, 178] width 26 height 5
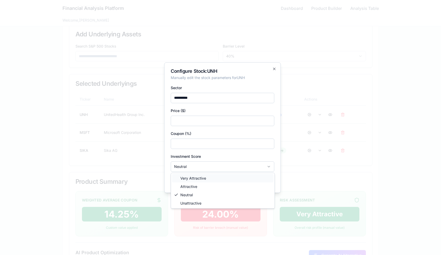
click at [200, 179] on span "Very Attractive" at bounding box center [193, 178] width 26 height 5
click at [213, 140] on div at bounding box center [222, 127] width 445 height 255
drag, startPoint x: 200, startPoint y: 179, endPoint x: 213, endPoint y: 140, distance: 41.1
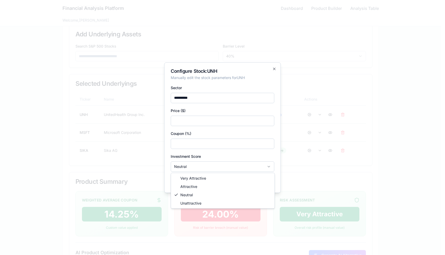
click at [213, 140] on div at bounding box center [222, 127] width 445 height 255
drag, startPoint x: 213, startPoint y: 140, endPoint x: 250, endPoint y: 165, distance: 45.7
click at [250, 165] on div at bounding box center [222, 127] width 445 height 255
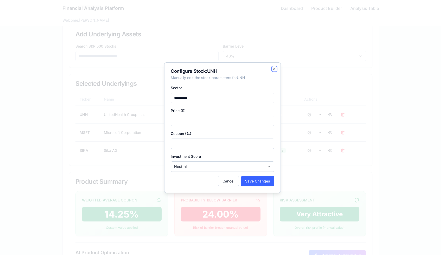
click at [273, 67] on icon "button" at bounding box center [274, 69] width 4 height 4
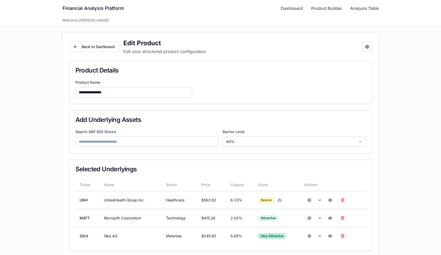
click at [368, 46] on button "Open configuration panel" at bounding box center [367, 47] width 10 height 10
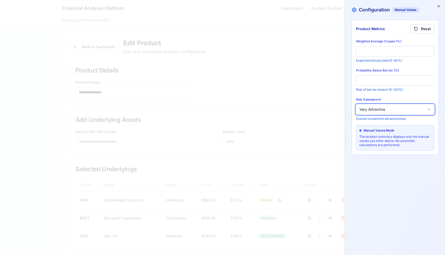
click at [367, 104] on button "Very Attractive" at bounding box center [395, 109] width 78 height 10
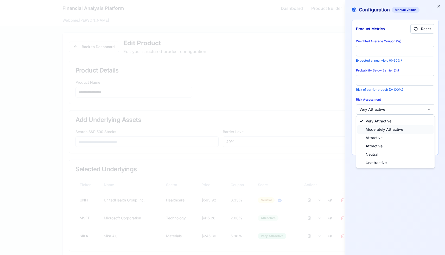
click at [381, 130] on span "Moderately Attractive" at bounding box center [384, 129] width 37 height 5
click at [386, 175] on div at bounding box center [222, 127] width 445 height 255
click at [396, 131] on span "Moderately Attractive" at bounding box center [384, 129] width 37 height 5
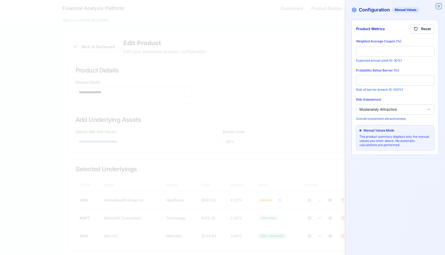
click at [438, 6] on icon "button" at bounding box center [439, 6] width 4 height 4
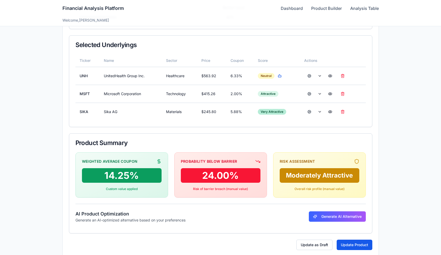
scroll to position [132, 0]
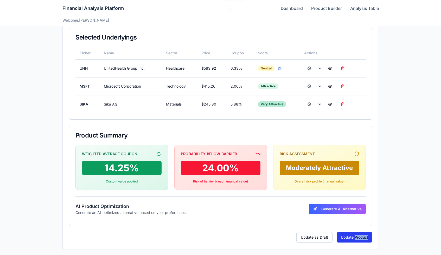
click at [345, 236] on button "Update Product" at bounding box center [355, 238] width 36 height 10
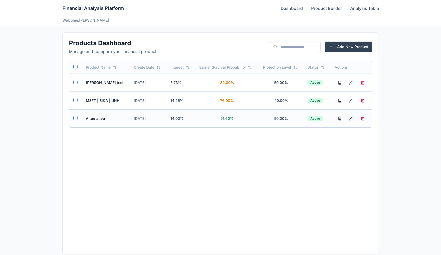
click at [103, 114] on td "Alternative" at bounding box center [106, 119] width 48 height 18
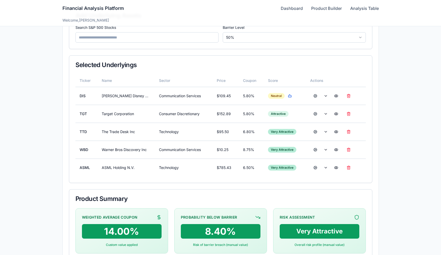
scroll to position [106, 0]
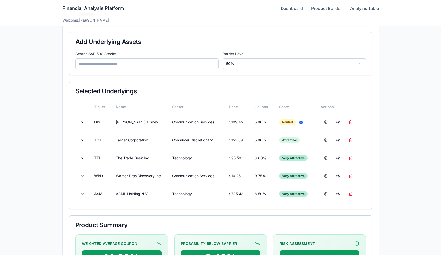
scroll to position [91, 0]
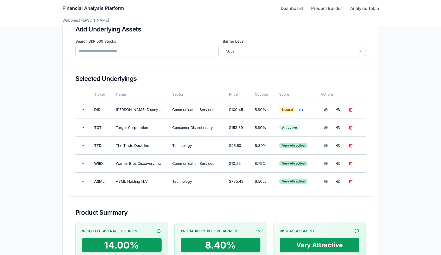
click at [82, 110] on button at bounding box center [83, 109] width 6 height 9
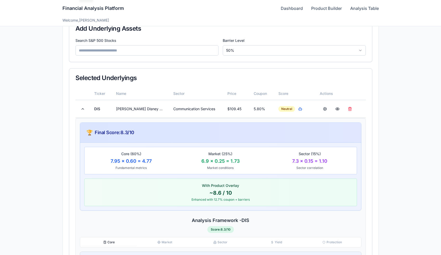
scroll to position [95, 0]
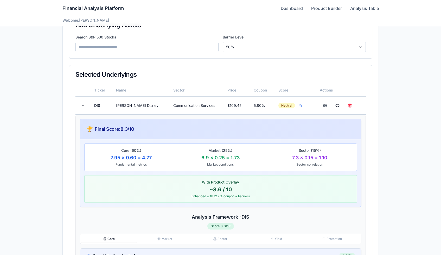
click at [81, 106] on button at bounding box center [83, 105] width 6 height 9
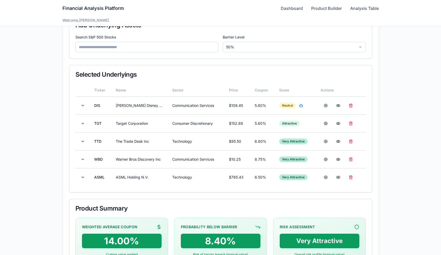
click at [80, 140] on button at bounding box center [83, 141] width 6 height 9
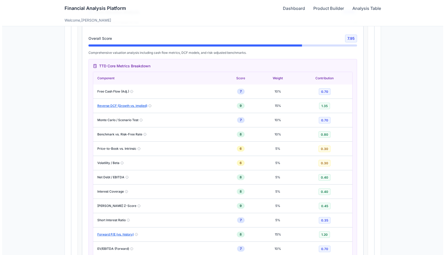
scroll to position [402, 0]
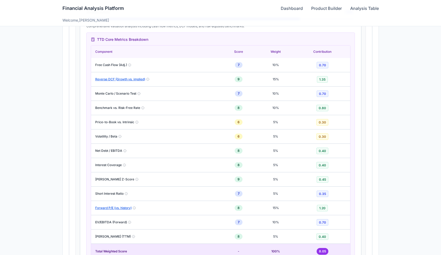
click at [121, 208] on button "Forward P/E (vs. history)" at bounding box center [113, 208] width 36 height 4
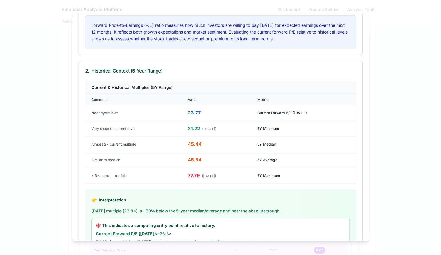
scroll to position [0, 0]
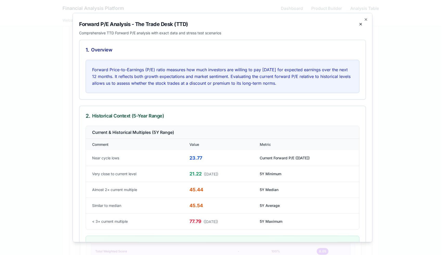
click at [358, 25] on button at bounding box center [361, 23] width 10 height 9
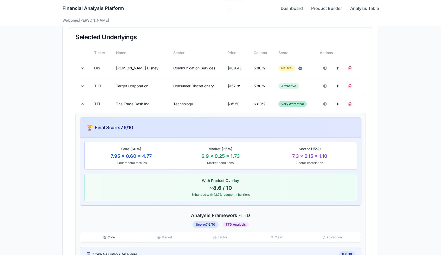
scroll to position [121, 0]
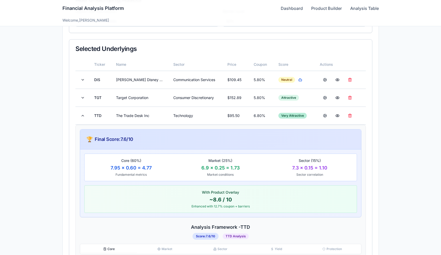
click at [84, 117] on button at bounding box center [83, 115] width 6 height 9
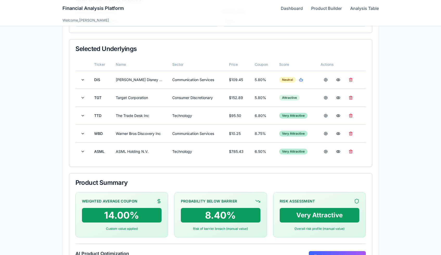
click at [84, 117] on button at bounding box center [83, 115] width 6 height 9
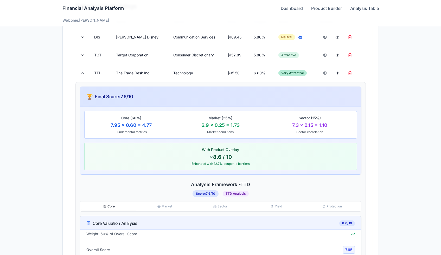
scroll to position [178, 0]
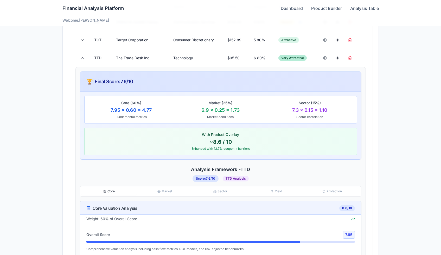
click at [162, 190] on button "Market" at bounding box center [165, 191] width 56 height 7
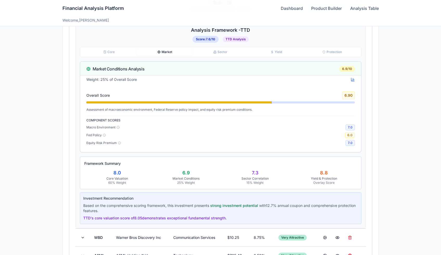
scroll to position [317, 0]
click at [223, 53] on button "Sector" at bounding box center [221, 52] width 56 height 7
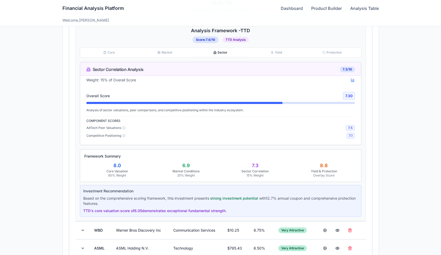
click at [282, 53] on button "Yield" at bounding box center [277, 52] width 56 height 7
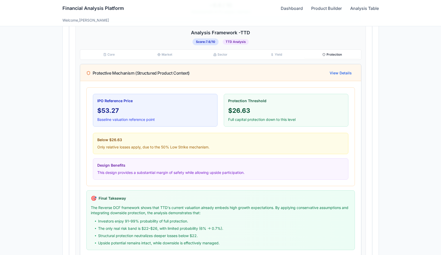
scroll to position [319, 0]
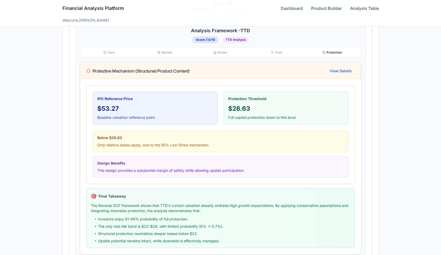
click at [323, 54] on icon "button" at bounding box center [324, 52] width 3 height 3
click at [321, 53] on button "Protection" at bounding box center [332, 52] width 56 height 7
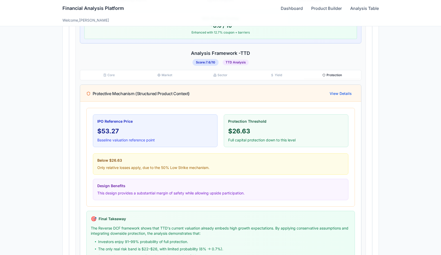
scroll to position [294, 0]
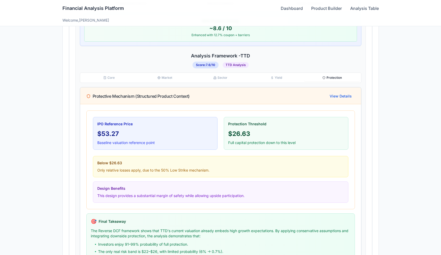
click at [117, 82] on div "Core Market Sector Yield Protection" at bounding box center [221, 78] width 282 height 10
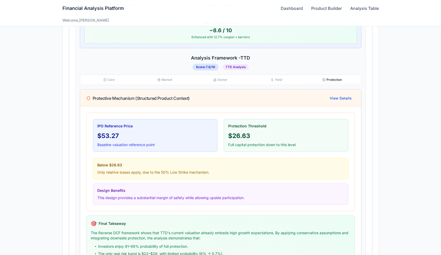
click at [118, 78] on button "Core" at bounding box center [109, 79] width 56 height 7
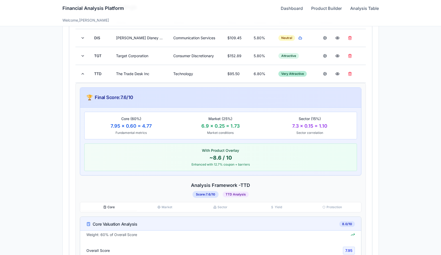
scroll to position [152, 0]
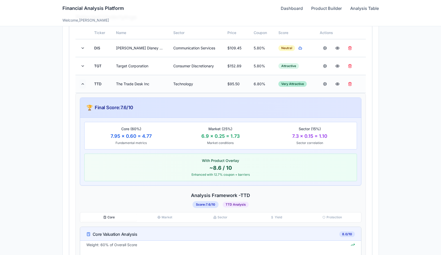
click at [82, 85] on button at bounding box center [83, 83] width 6 height 9
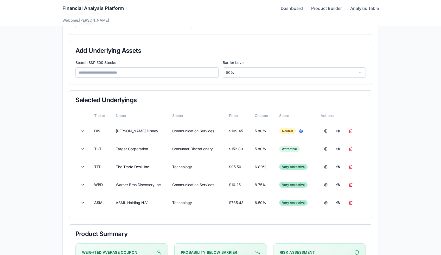
scroll to position [70, 0]
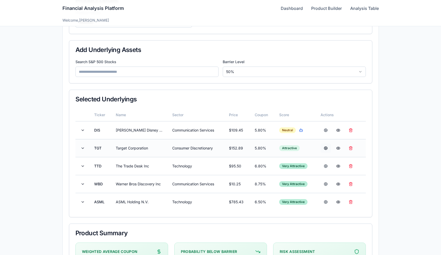
click at [325, 149] on button at bounding box center [326, 148] width 10 height 9
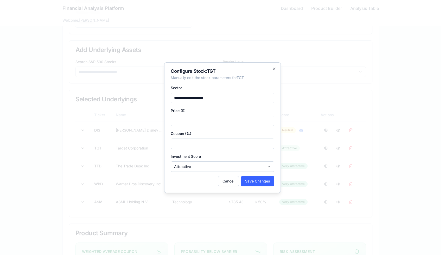
click at [270, 142] on input "****" at bounding box center [223, 144] width 104 height 10
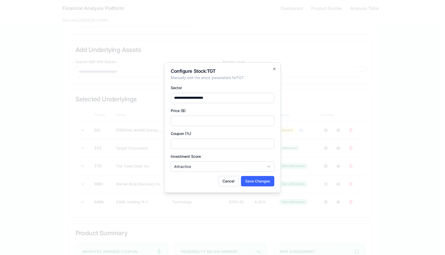
click at [270, 142] on input "****" at bounding box center [223, 144] width 104 height 10
click at [270, 142] on input "***" at bounding box center [223, 144] width 104 height 10
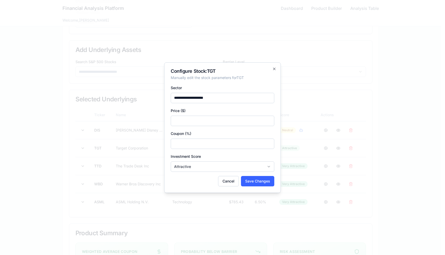
click at [270, 142] on input "****" at bounding box center [223, 144] width 104 height 10
type input "****"
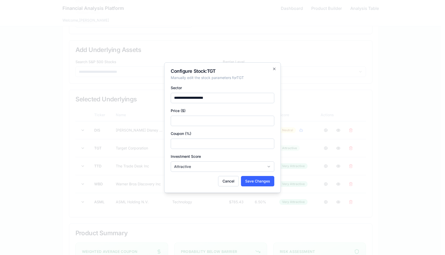
click at [270, 142] on input "****" at bounding box center [223, 144] width 104 height 10
click at [258, 179] on button "Save Changes" at bounding box center [257, 181] width 33 height 10
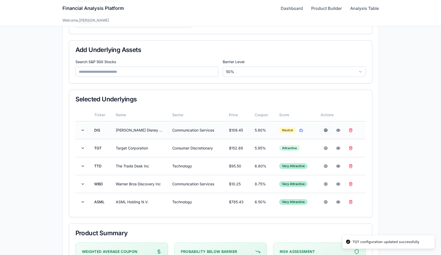
click at [325, 132] on button at bounding box center [326, 130] width 10 height 9
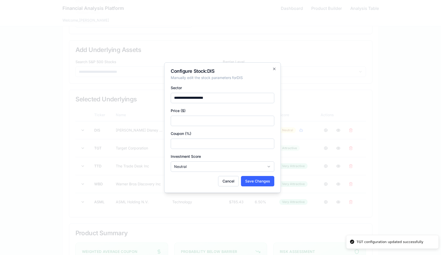
click at [270, 146] on input "****" at bounding box center [223, 144] width 104 height 10
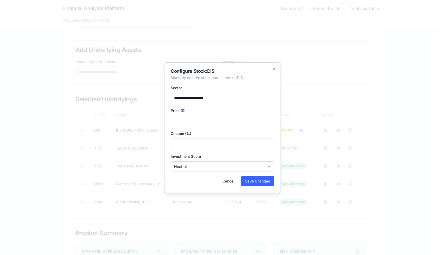
click at [270, 146] on input "****" at bounding box center [223, 144] width 104 height 10
click at [270, 146] on input "***" at bounding box center [223, 144] width 104 height 10
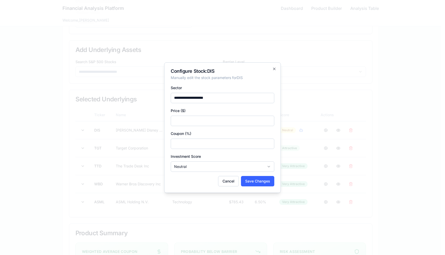
click at [270, 146] on input "****" at bounding box center [223, 144] width 104 height 10
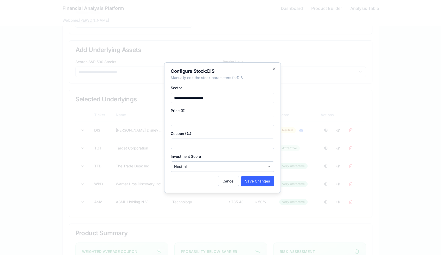
click at [270, 146] on input "****" at bounding box center [223, 144] width 104 height 10
type input "***"
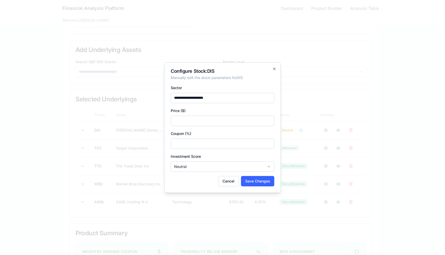
click at [270, 146] on input "***" at bounding box center [223, 144] width 104 height 10
click at [255, 181] on button "Save Changes" at bounding box center [257, 181] width 33 height 10
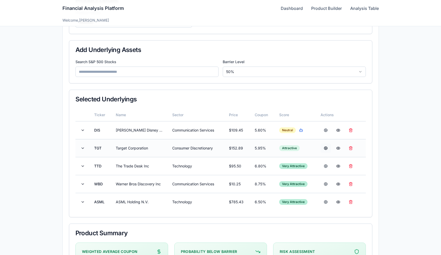
click at [329, 148] on button at bounding box center [326, 148] width 10 height 9
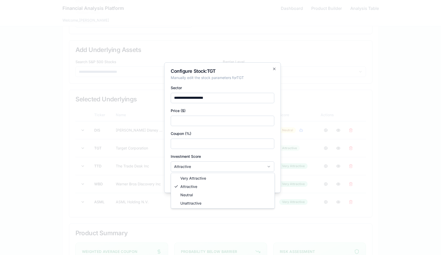
click at [263, 166] on body "**********" at bounding box center [220, 142] width 441 height 424
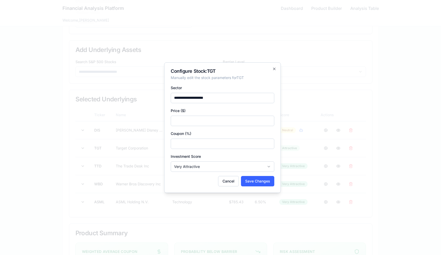
click at [250, 167] on body "**********" at bounding box center [220, 142] width 441 height 424
click at [255, 184] on button "Save Changes" at bounding box center [257, 181] width 33 height 10
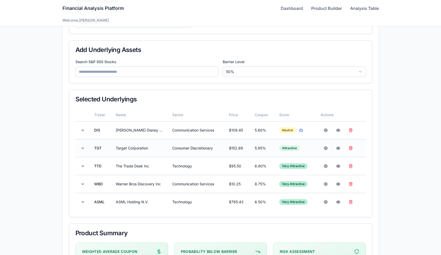
scroll to position [0, 0]
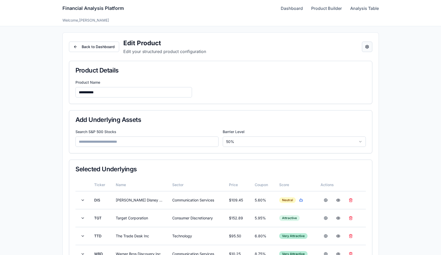
click at [365, 46] on button "Open configuration panel" at bounding box center [367, 47] width 10 height 10
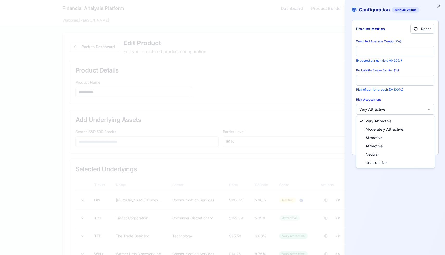
click at [382, 108] on body "**********" at bounding box center [220, 212] width 441 height 424
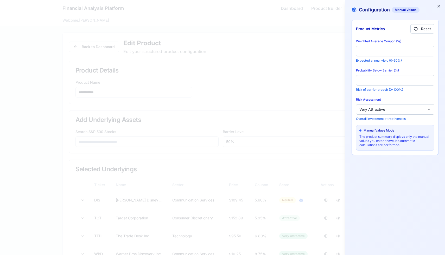
click at [422, 113] on body "**********" at bounding box center [220, 212] width 441 height 424
click at [439, 6] on icon "button" at bounding box center [439, 6] width 2 height 2
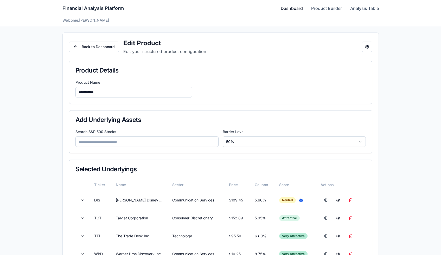
click at [286, 6] on link "Dashboard" at bounding box center [292, 8] width 22 height 6
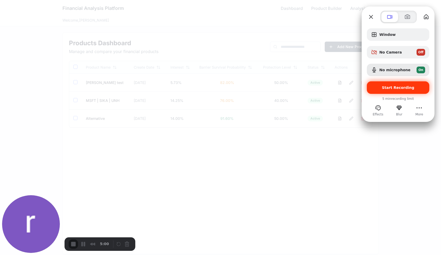
click at [388, 87] on span "Start Recording" at bounding box center [398, 88] width 33 height 4
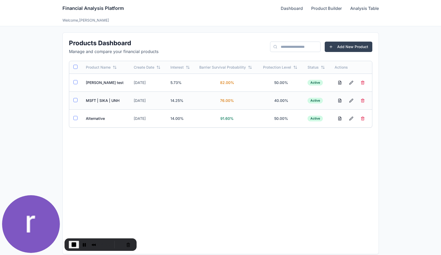
click at [96, 100] on td "MSFT | SIKA | UNH" at bounding box center [106, 101] width 48 height 18
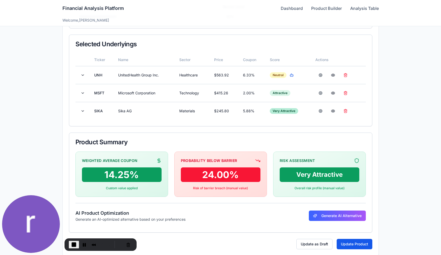
scroll to position [132, 0]
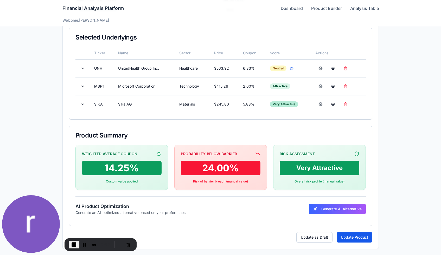
click at [78, 245] on div "3:57" at bounding box center [91, 245] width 44 height 8
click at [77, 245] on button "End Recording" at bounding box center [74, 245] width 10 height 8
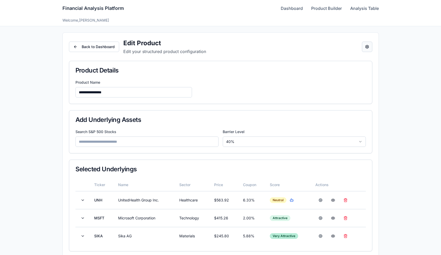
click at [371, 43] on button "Open configuration panel" at bounding box center [367, 47] width 10 height 10
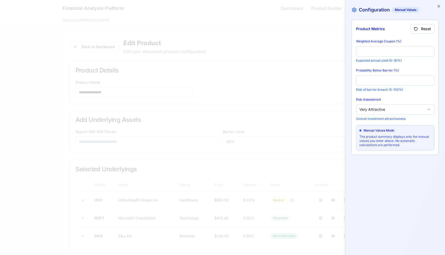
click at [366, 109] on body "**********" at bounding box center [220, 194] width 441 height 388
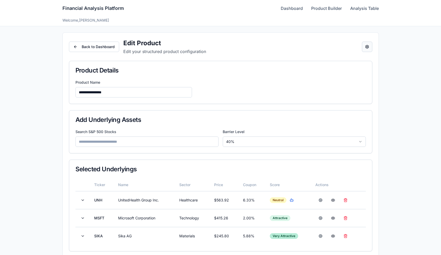
click at [372, 43] on button "Open configuration panel" at bounding box center [367, 47] width 10 height 10
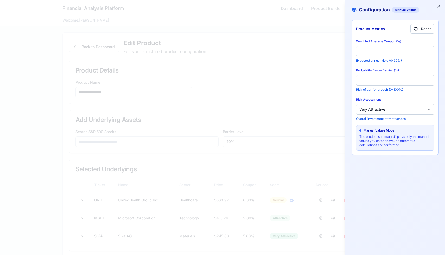
click at [398, 112] on body "**********" at bounding box center [220, 194] width 441 height 388
click at [438, 7] on icon "button" at bounding box center [439, 6] width 4 height 4
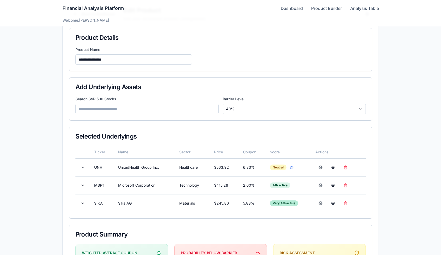
scroll to position [132, 0]
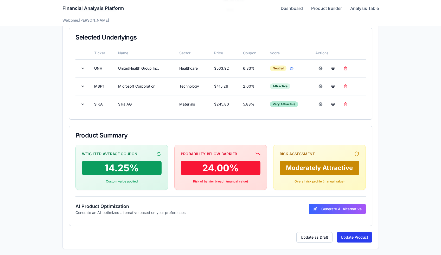
click at [359, 239] on button "Update Product" at bounding box center [355, 238] width 36 height 10
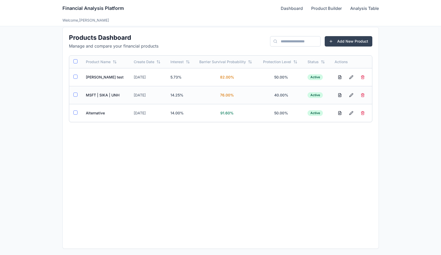
click at [110, 92] on td "MSFT | SIKA | UNH" at bounding box center [106, 95] width 48 height 18
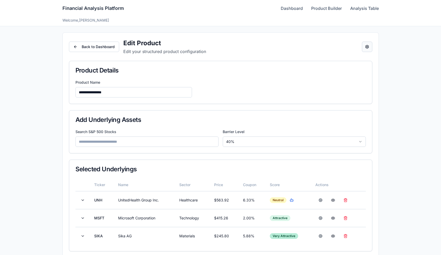
click at [367, 47] on button "Open configuration panel" at bounding box center [367, 47] width 10 height 10
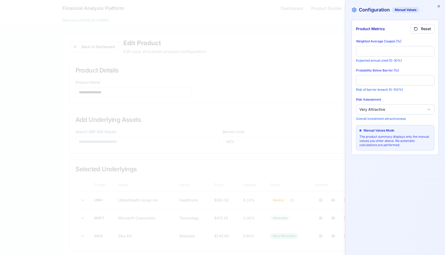
click at [376, 111] on body "**********" at bounding box center [220, 194] width 441 height 388
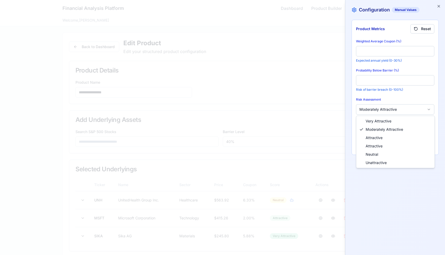
click at [388, 105] on body "**********" at bounding box center [220, 194] width 441 height 388
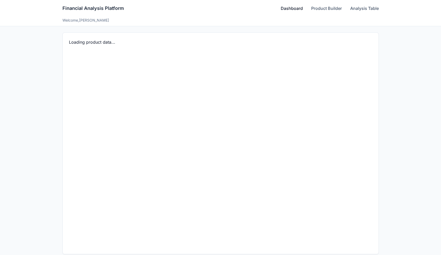
click at [292, 10] on link "Dashboard" at bounding box center [292, 8] width 22 height 6
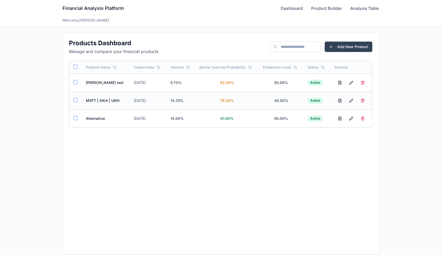
click at [102, 102] on td "MSFT | SIKA | UNH" at bounding box center [106, 101] width 48 height 18
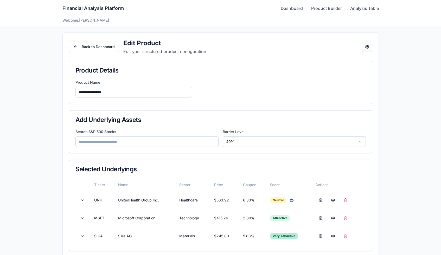
click at [367, 49] on button "Open configuration panel" at bounding box center [367, 47] width 10 height 10
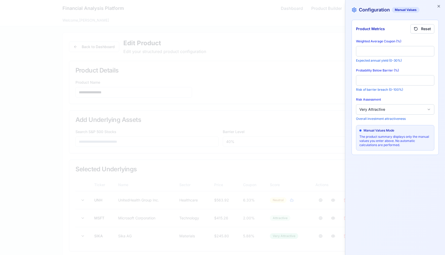
click at [397, 108] on body "**********" at bounding box center [220, 194] width 441 height 388
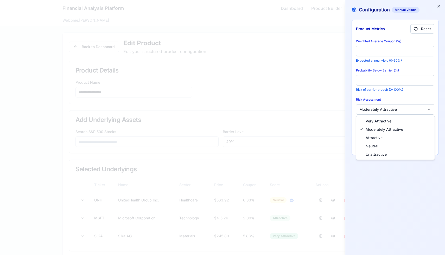
click at [388, 105] on body "**********" at bounding box center [220, 194] width 441 height 388
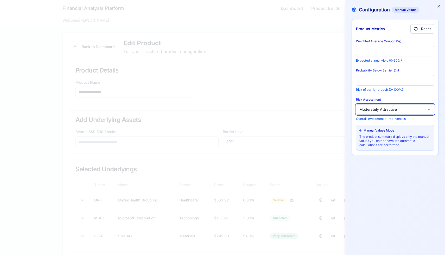
click at [388, 105] on body "**********" at bounding box center [220, 194] width 441 height 388
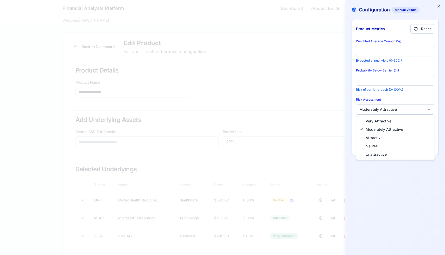
click at [390, 106] on body "**********" at bounding box center [220, 194] width 441 height 388
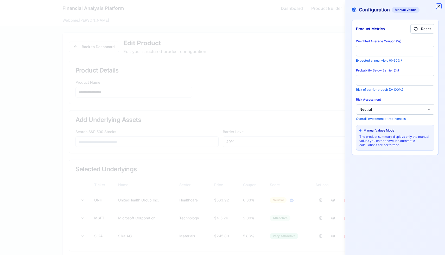
click at [440, 5] on icon "button" at bounding box center [439, 6] width 2 height 2
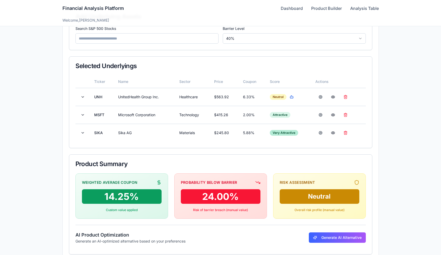
scroll to position [132, 0]
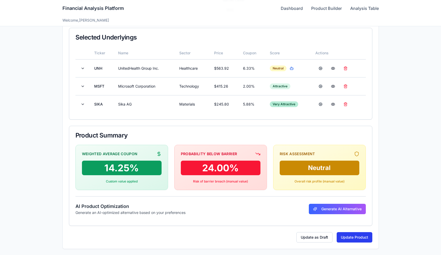
click at [347, 235] on button "Update Product" at bounding box center [355, 238] width 36 height 10
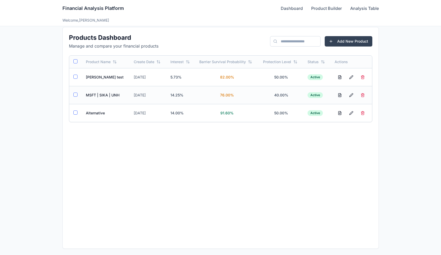
click at [100, 93] on td "MSFT | SIKA | UNH" at bounding box center [106, 95] width 48 height 18
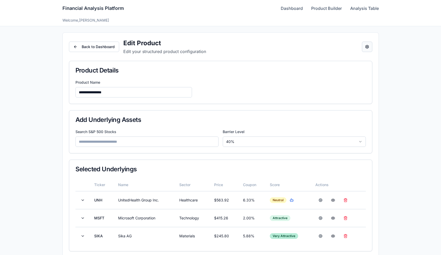
click at [363, 50] on button "Open configuration panel" at bounding box center [367, 47] width 10 height 10
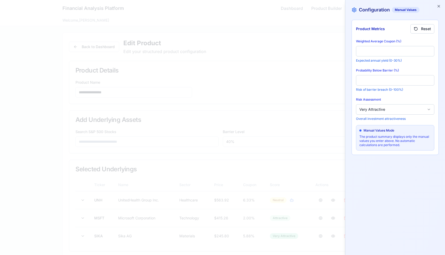
click at [385, 106] on body "**********" at bounding box center [220, 194] width 441 height 388
click at [439, 8] on icon "button" at bounding box center [439, 6] width 4 height 4
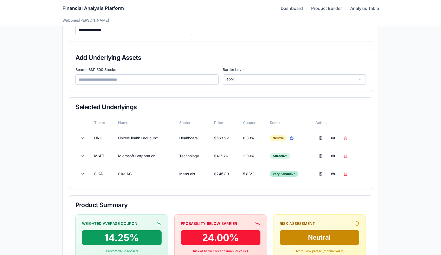
scroll to position [63, 0]
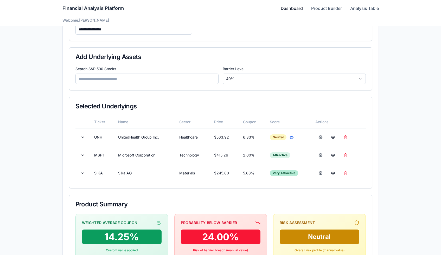
click at [287, 7] on link "Dashboard" at bounding box center [292, 8] width 22 height 6
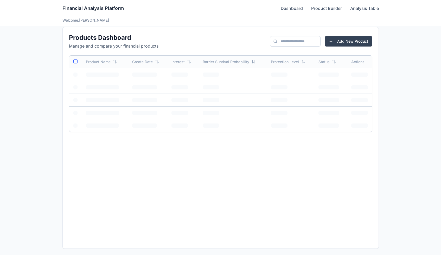
scroll to position [5, 0]
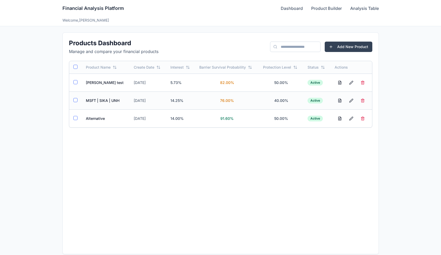
click at [96, 103] on td "MSFT | SIKA | UNH" at bounding box center [106, 101] width 48 height 18
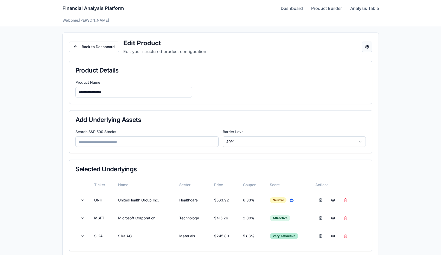
click at [367, 43] on button "Open configuration panel" at bounding box center [367, 47] width 10 height 10
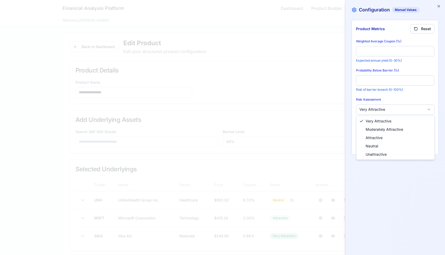
click at [371, 112] on body "**********" at bounding box center [220, 194] width 441 height 388
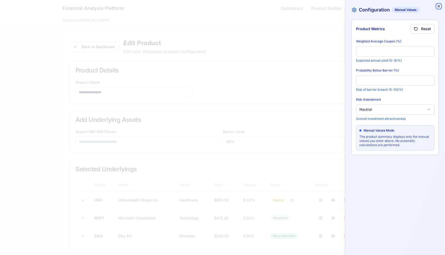
click at [440, 8] on icon "button" at bounding box center [439, 6] width 4 height 4
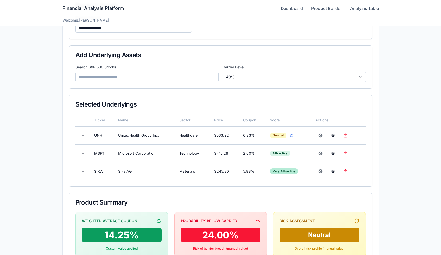
scroll to position [132, 0]
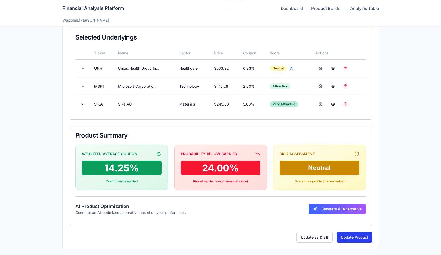
click at [352, 240] on button "Update Product" at bounding box center [355, 238] width 36 height 10
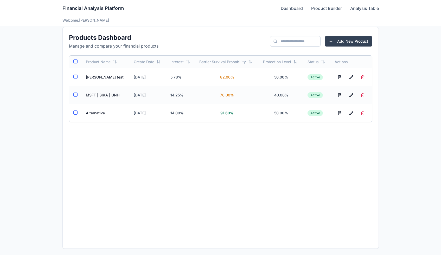
click at [104, 93] on td "MSFT | SIKA | UNH" at bounding box center [106, 95] width 48 height 18
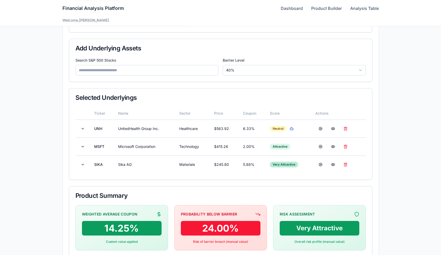
scroll to position [132, 0]
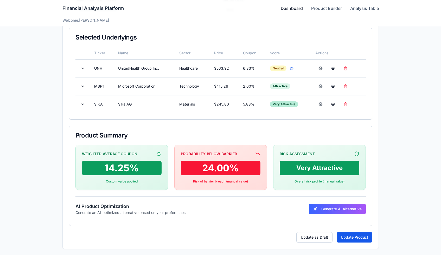
click at [283, 10] on link "Dashboard" at bounding box center [292, 8] width 22 height 6
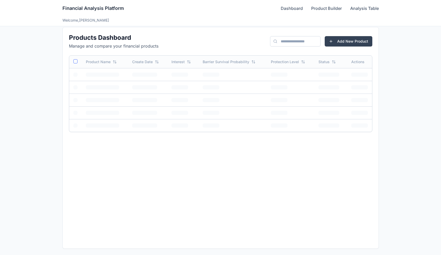
scroll to position [5, 0]
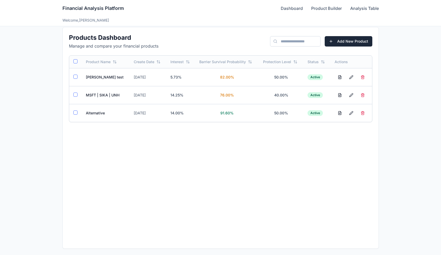
drag, startPoint x: 283, startPoint y: 10, endPoint x: 359, endPoint y: 36, distance: 80.0
click at [359, 36] on button "Add New Product" at bounding box center [349, 41] width 48 height 10
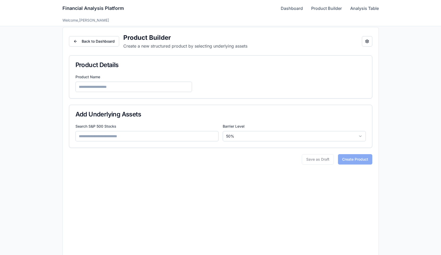
click at [103, 86] on input at bounding box center [134, 87] width 117 height 10
type input "*********"
click at [100, 137] on input at bounding box center [147, 136] width 143 height 10
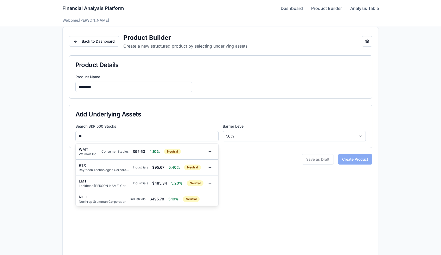
type input "*"
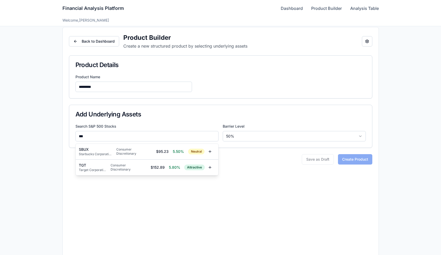
type input "***"
click at [92, 167] on div "TGT" at bounding box center [93, 165] width 28 height 5
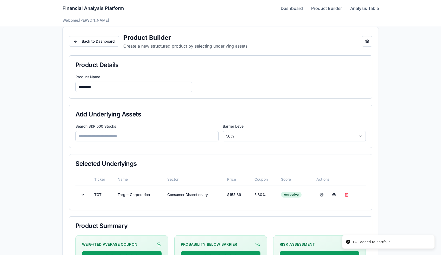
click at [114, 136] on input at bounding box center [147, 136] width 143 height 10
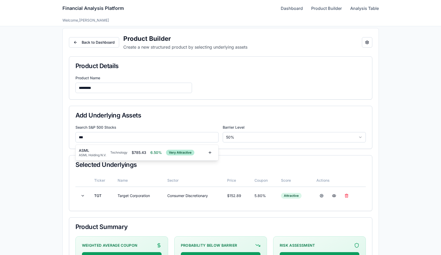
type input "***"
drag, startPoint x: 359, startPoint y: 36, endPoint x: 93, endPoint y: 149, distance: 288.6
click at [93, 149] on div "ASML" at bounding box center [92, 150] width 27 height 5
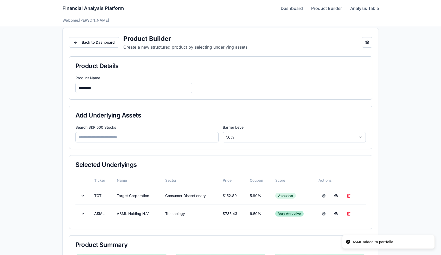
click at [102, 138] on input at bounding box center [147, 137] width 143 height 10
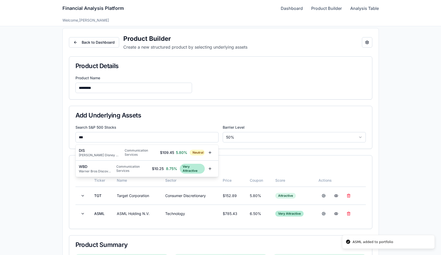
type input "***"
click at [101, 153] on div "DIS" at bounding box center [100, 150] width 42 height 5
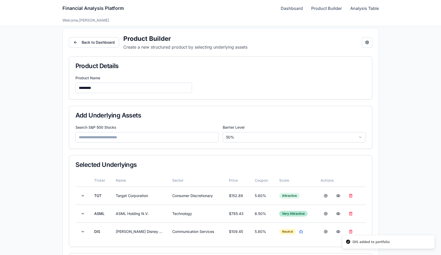
click at [105, 143] on div "Search S&P 500 Stocks Barrier Level 50 %" at bounding box center [220, 137] width 303 height 24
click at [107, 135] on input at bounding box center [147, 137] width 143 height 10
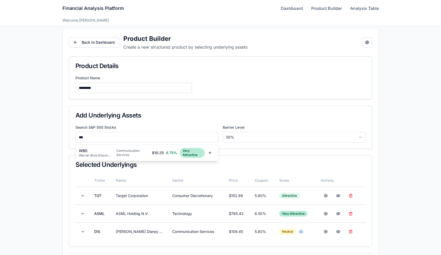
type input "***"
click at [104, 151] on div "WBD" at bounding box center [96, 150] width 34 height 5
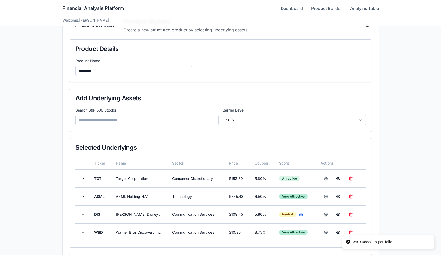
scroll to position [22, 0]
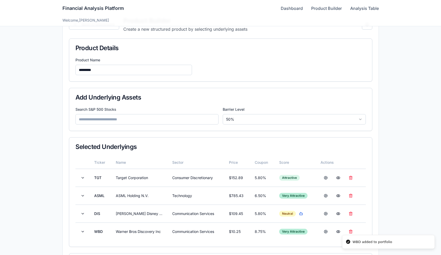
click at [120, 121] on input at bounding box center [147, 119] width 143 height 10
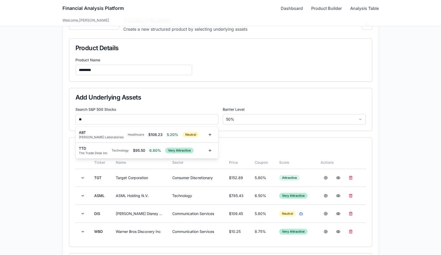
type input "**"
click at [84, 149] on div "TTD" at bounding box center [93, 148] width 29 height 5
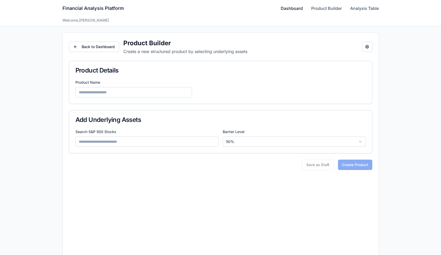
click at [290, 9] on link "Dashboard" at bounding box center [292, 8] width 22 height 6
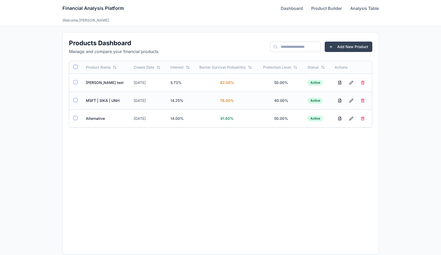
click at [90, 98] on td "MSFT | SIKA | UNH" at bounding box center [106, 101] width 48 height 18
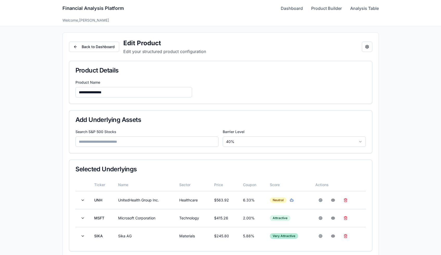
click at [375, 47] on div "**********" at bounding box center [221, 207] width 316 height 348
click at [371, 47] on button "Open configuration panel" at bounding box center [367, 47] width 10 height 10
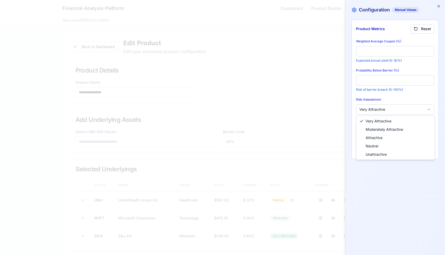
click at [396, 111] on body "**********" at bounding box center [220, 194] width 441 height 388
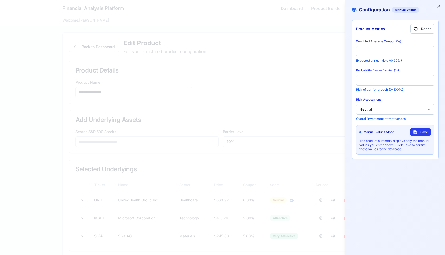
click at [419, 132] on button "Save" at bounding box center [420, 132] width 21 height 7
click at [439, 7] on icon "button" at bounding box center [439, 6] width 4 height 4
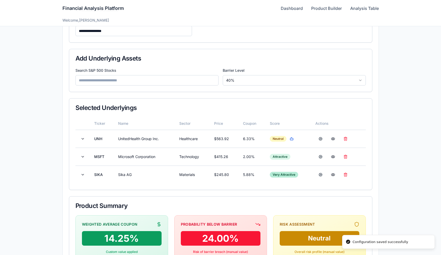
scroll to position [132, 0]
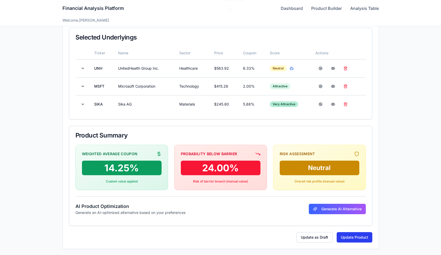
click at [341, 236] on button "Update Product" at bounding box center [355, 238] width 36 height 10
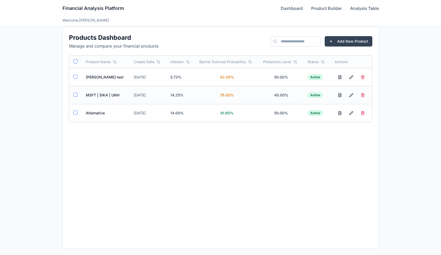
click at [112, 96] on td "MSFT | SIKA | UNH" at bounding box center [106, 95] width 48 height 18
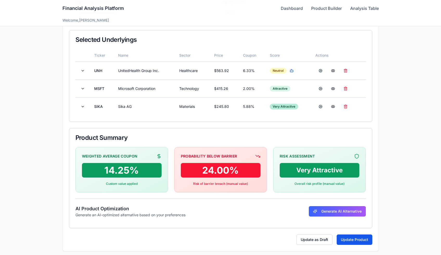
scroll to position [132, 0]
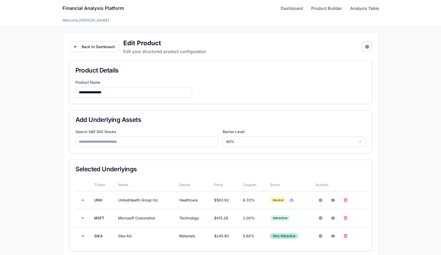
click at [367, 42] on button "Open configuration panel" at bounding box center [367, 47] width 10 height 10
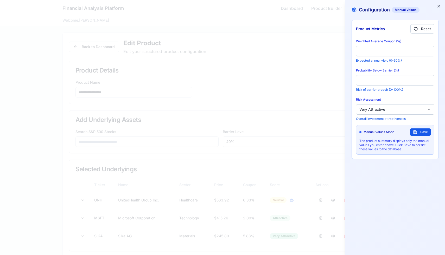
click at [400, 108] on body "**********" at bounding box center [220, 194] width 441 height 388
click at [415, 133] on button "Save" at bounding box center [420, 132] width 21 height 7
click at [439, 7] on icon "button" at bounding box center [439, 6] width 4 height 4
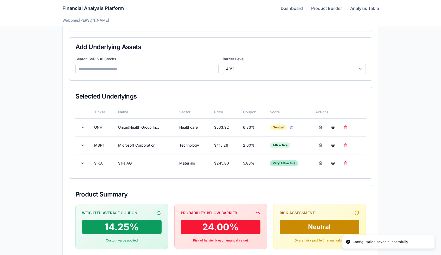
scroll to position [132, 0]
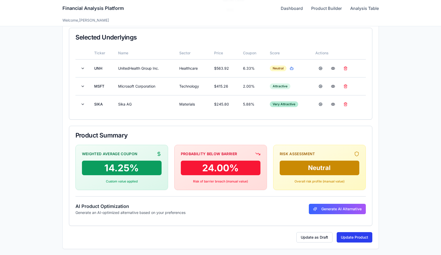
click at [341, 236] on button "Update Product" at bounding box center [355, 238] width 36 height 10
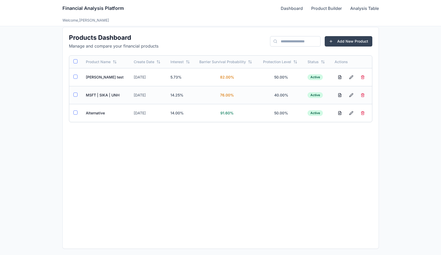
click at [99, 99] on td "MSFT | SIKA | UNH" at bounding box center [106, 95] width 48 height 18
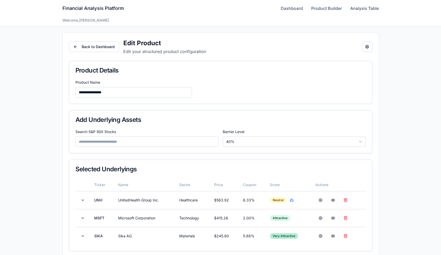
scroll to position [132, 0]
click at [367, 49] on button "Open configuration panel" at bounding box center [367, 47] width 10 height 10
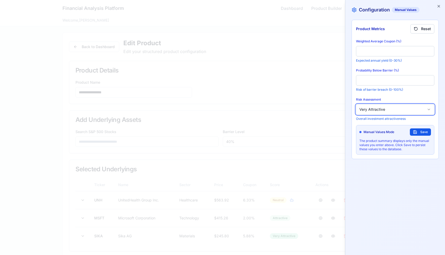
drag, startPoint x: 367, startPoint y: 49, endPoint x: 378, endPoint y: 110, distance: 61.4
click at [378, 110] on button "Very Attractive" at bounding box center [395, 109] width 78 height 10
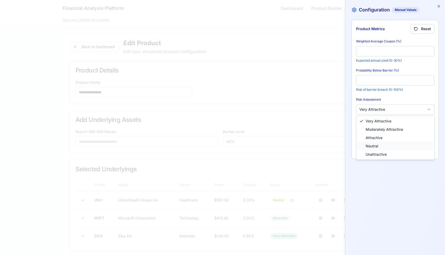
click at [372, 145] on span "Neutral" at bounding box center [372, 146] width 12 height 5
click at [404, 147] on div "Neutral" at bounding box center [396, 146] width 76 height 8
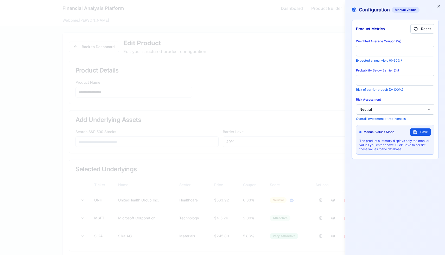
click at [417, 134] on button "Save" at bounding box center [420, 132] width 21 height 7
click at [439, 6] on icon "button" at bounding box center [439, 6] width 2 height 2
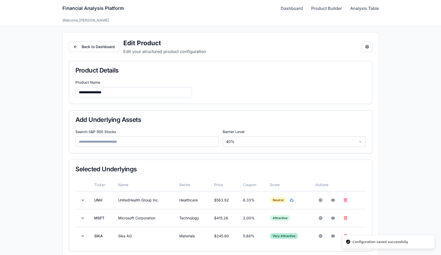
scroll to position [132, 0]
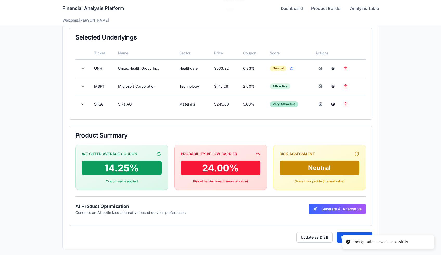
click at [339, 236] on button "Update Product" at bounding box center [355, 238] width 36 height 10
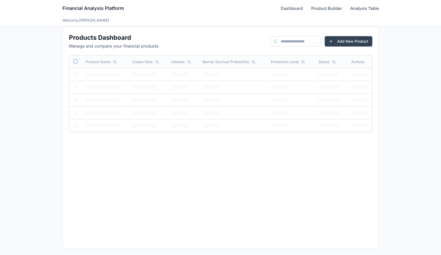
scroll to position [5, 0]
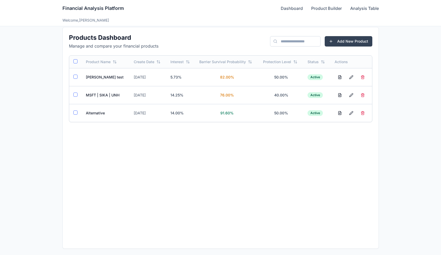
click at [93, 93] on td "MSFT | SIKA | UNH" at bounding box center [106, 95] width 48 height 18
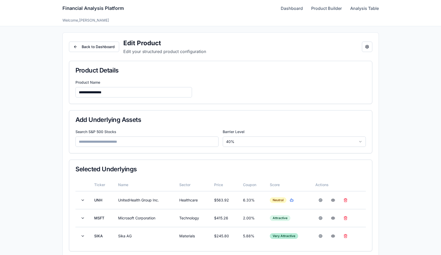
click at [292, 9] on link "Dashboard" at bounding box center [292, 8] width 22 height 6
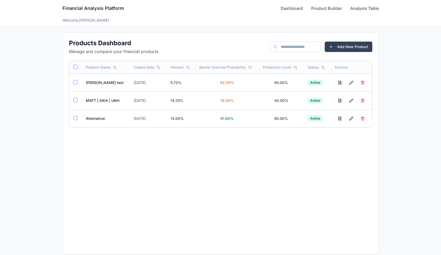
click at [104, 100] on td "MSFT | SIKA | UNH" at bounding box center [106, 101] width 48 height 18
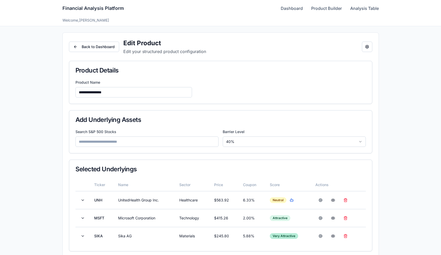
drag, startPoint x: 0, startPoint y: 0, endPoint x: 364, endPoint y: 41, distance: 366.4
click at [364, 41] on div "Back to Dashboard Edit Product Edit your structured product configuration Open …" at bounding box center [221, 47] width 304 height 16
click at [366, 45] on button "Open configuration panel" at bounding box center [367, 47] width 10 height 10
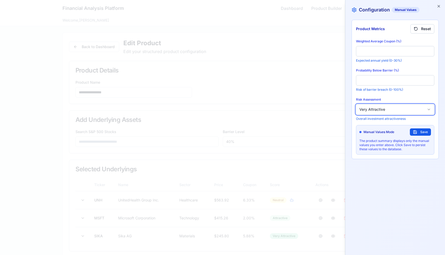
click at [384, 107] on button "Very Attractive" at bounding box center [395, 109] width 78 height 10
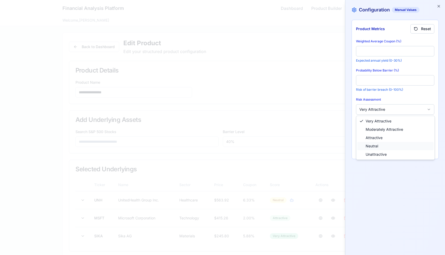
drag, startPoint x: 364, startPoint y: 41, endPoint x: 371, endPoint y: 147, distance: 105.9
click at [371, 147] on span "Neutral" at bounding box center [372, 146] width 12 height 5
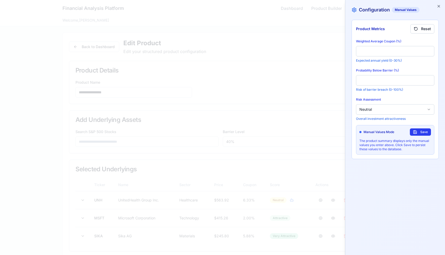
drag, startPoint x: 371, startPoint y: 147, endPoint x: 419, endPoint y: 132, distance: 50.7
click at [419, 132] on button "Save" at bounding box center [420, 132] width 21 height 7
click at [440, 7] on icon "button" at bounding box center [439, 6] width 2 height 2
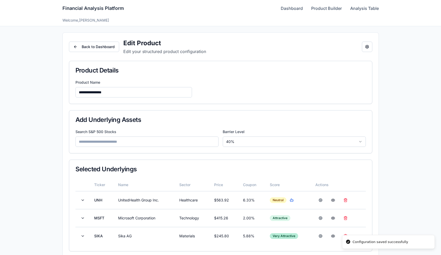
scroll to position [132, 0]
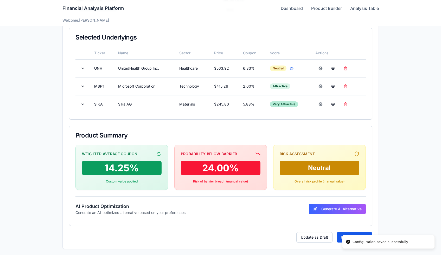
click at [341, 235] on button "Update Product" at bounding box center [355, 238] width 36 height 10
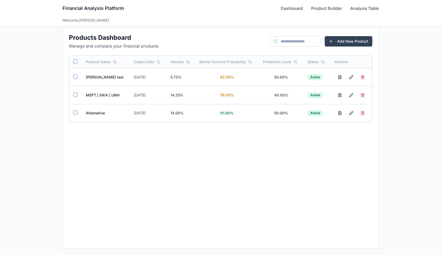
click at [109, 97] on td "MSFT | SIKA | UNH" at bounding box center [106, 95] width 48 height 18
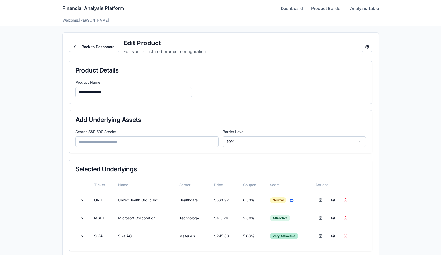
click at [360, 53] on div "Back to Dashboard Edit Product Edit your structured product configuration Open …" at bounding box center [221, 47] width 304 height 16
click at [366, 49] on button "Open configuration panel" at bounding box center [367, 47] width 10 height 10
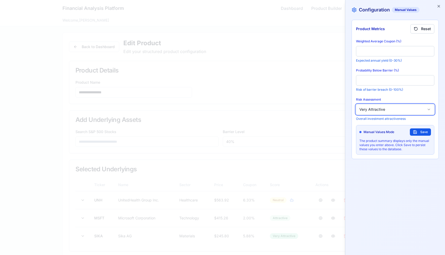
click at [376, 108] on button "Very Attractive" at bounding box center [395, 109] width 78 height 10
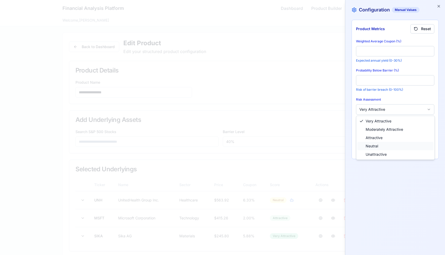
click at [372, 145] on span "Neutral" at bounding box center [372, 146] width 12 height 5
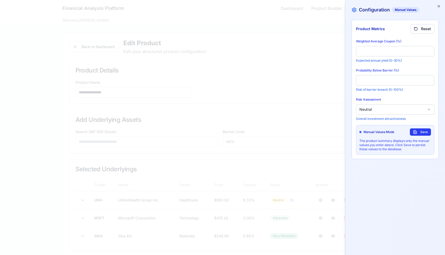
drag, startPoint x: 419, startPoint y: 132, endPoint x: 417, endPoint y: 134, distance: 3.1
click at [417, 134] on button "Save" at bounding box center [420, 132] width 21 height 7
click at [438, 5] on icon "button" at bounding box center [439, 6] width 2 height 2
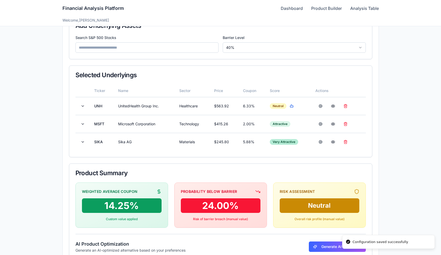
click at [300, 5] on link "Dashboard" at bounding box center [292, 8] width 22 height 6
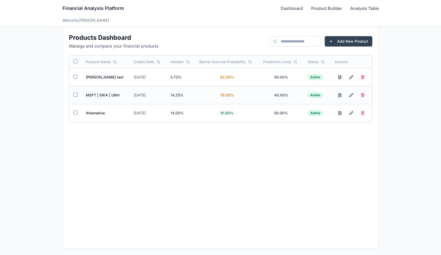
drag, startPoint x: 417, startPoint y: 134, endPoint x: 117, endPoint y: 93, distance: 302.5
click at [117, 93] on td "MSFT | SIKA | UNH" at bounding box center [106, 95] width 48 height 18
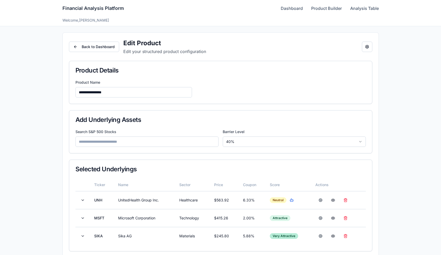
click at [97, 44] on button "Back to Dashboard" at bounding box center [94, 47] width 50 height 10
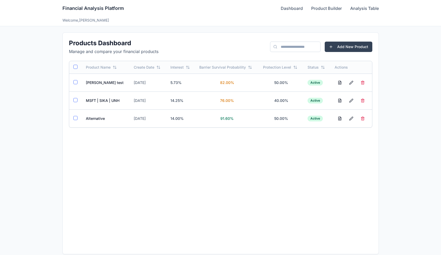
drag, startPoint x: 117, startPoint y: 93, endPoint x: 345, endPoint y: 54, distance: 231.4
click at [345, 54] on div "Products Dashboard Manage and compare your financial products Add New Product" at bounding box center [221, 47] width 304 height 16
click at [345, 50] on button "Add New Product" at bounding box center [349, 47] width 48 height 10
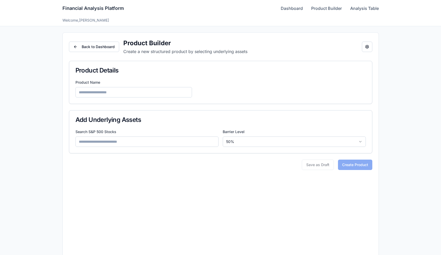
click at [136, 144] on input at bounding box center [147, 142] width 143 height 10
type input "*"
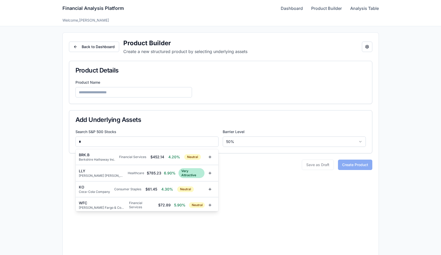
type input "*"
click at [105, 165] on div "LLY Eli Lilly and Company Healthcare $ 785.23 6.90% Very Attractive" at bounding box center [147, 173] width 143 height 16
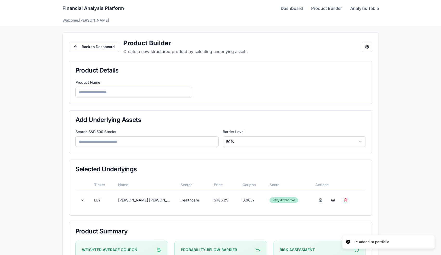
click at [100, 95] on input at bounding box center [134, 92] width 117 height 10
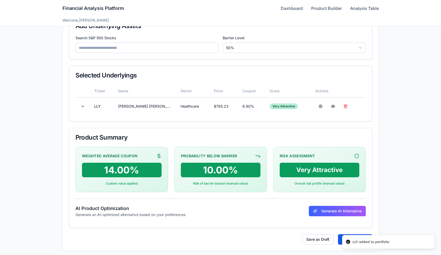
scroll to position [96, 0]
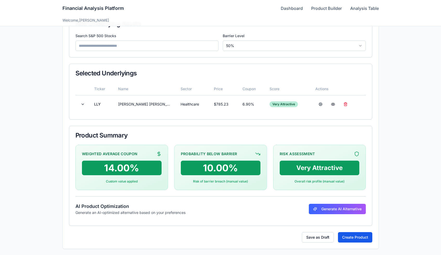
type input "****"
drag, startPoint x: 345, startPoint y: 54, endPoint x: 345, endPoint y: 239, distance: 184.9
click at [345, 239] on button "Create Product" at bounding box center [355, 238] width 34 height 10
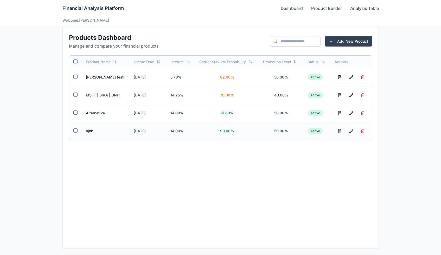
drag, startPoint x: 345, startPoint y: 239, endPoint x: 93, endPoint y: 128, distance: 275.6
click at [93, 128] on td "hjhh" at bounding box center [106, 131] width 48 height 18
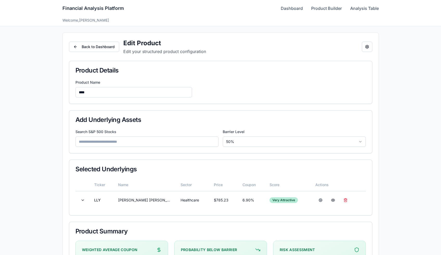
click at [372, 45] on button "Open configuration panel" at bounding box center [367, 47] width 10 height 10
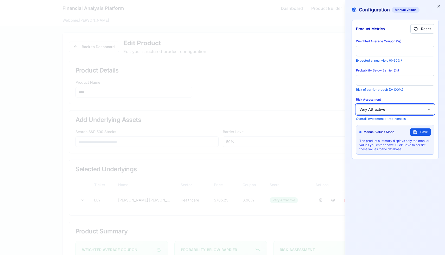
click at [379, 110] on button "Very Attractive" at bounding box center [395, 109] width 78 height 10
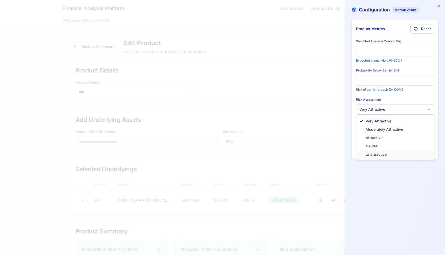
click at [371, 153] on span "Unattractive" at bounding box center [376, 154] width 21 height 5
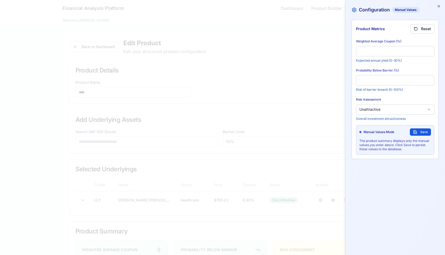
click at [414, 132] on button "Save" at bounding box center [420, 132] width 21 height 7
click at [440, 6] on icon "button" at bounding box center [439, 6] width 4 height 4
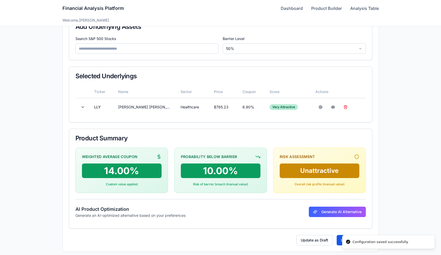
scroll to position [96, 0]
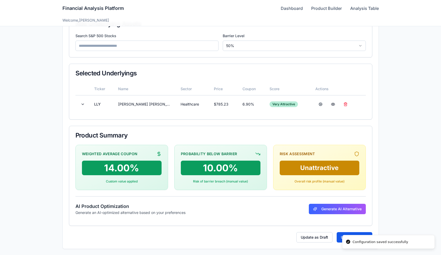
click at [341, 236] on button "Update Product" at bounding box center [355, 238] width 36 height 10
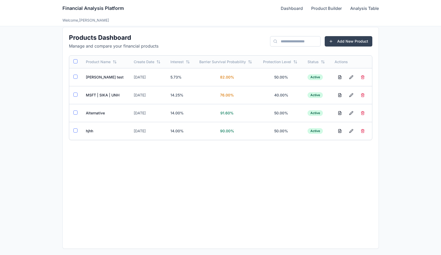
scroll to position [5, 0]
click at [92, 128] on td "hjhh" at bounding box center [106, 131] width 48 height 18
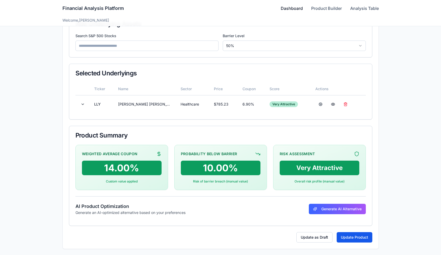
drag, startPoint x: 93, startPoint y: 128, endPoint x: 296, endPoint y: 9, distance: 235.2
click at [296, 9] on link "Dashboard" at bounding box center [292, 8] width 22 height 6
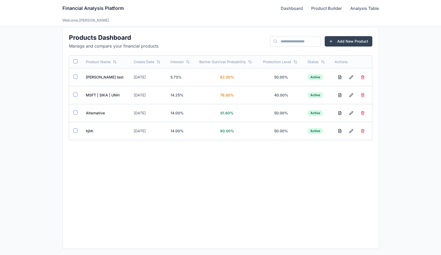
scroll to position [5, 0]
drag, startPoint x: 296, startPoint y: 9, endPoint x: 362, endPoint y: 130, distance: 138.4
click at [362, 130] on button "button" at bounding box center [363, 131] width 10 height 9
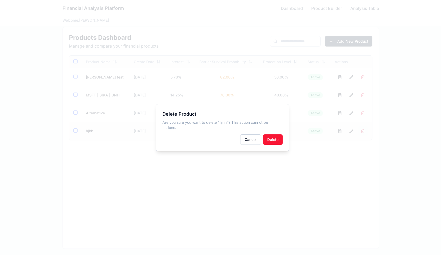
click at [272, 137] on button "Delete" at bounding box center [273, 140] width 20 height 10
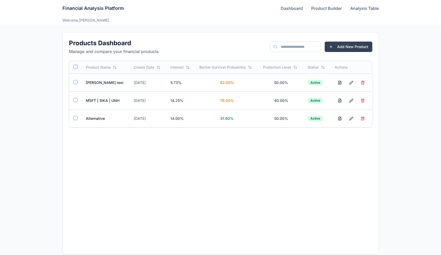
click at [106, 102] on td "MSFT | SIKA | UNH" at bounding box center [106, 101] width 48 height 18
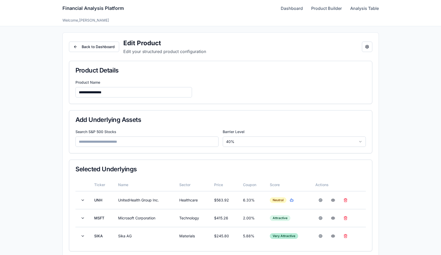
click at [365, 48] on button "Open configuration panel" at bounding box center [367, 47] width 10 height 10
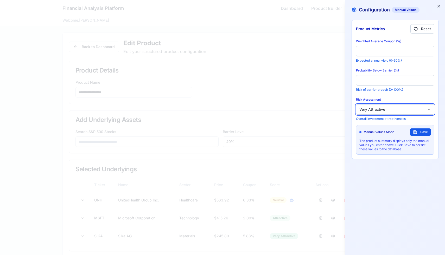
drag, startPoint x: 0, startPoint y: 0, endPoint x: 389, endPoint y: 114, distance: 405.4
click at [389, 114] on button "Very Attractive" at bounding box center [395, 109] width 78 height 10
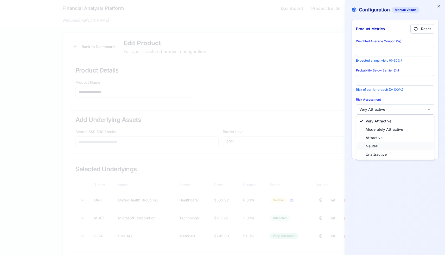
click at [373, 147] on span "Neutral" at bounding box center [372, 146] width 12 height 5
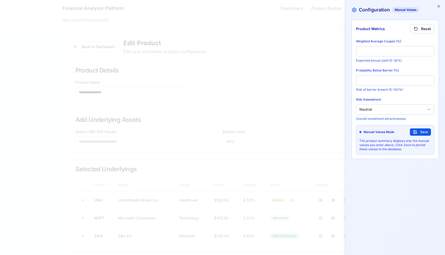
click at [416, 133] on button "Save" at bounding box center [420, 132] width 21 height 7
click at [440, 3] on div "Configuration Manual Values Product Metrics Reset Weighted Average Coupon (%) *…" at bounding box center [395, 127] width 100 height 255
click at [442, 3] on div "Configuration Manual Values Product Metrics Reset Weighted Average Coupon (%) *…" at bounding box center [395, 127] width 100 height 255
click at [440, 7] on icon "button" at bounding box center [439, 6] width 4 height 4
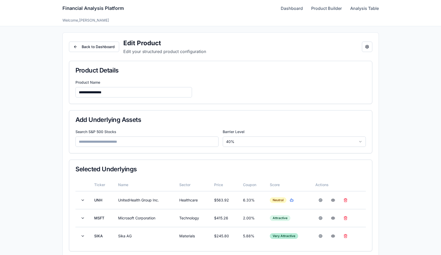
scroll to position [132, 0]
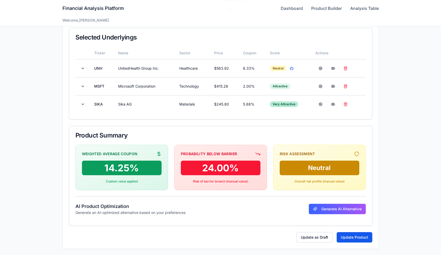
click at [348, 233] on button "Update Product" at bounding box center [355, 238] width 36 height 10
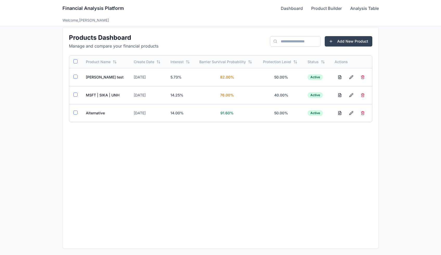
scroll to position [5, 0]
drag, startPoint x: 389, startPoint y: 114, endPoint x: 102, endPoint y: 93, distance: 287.4
click at [102, 93] on td "MSFT | SIKA | UNH" at bounding box center [106, 95] width 48 height 18
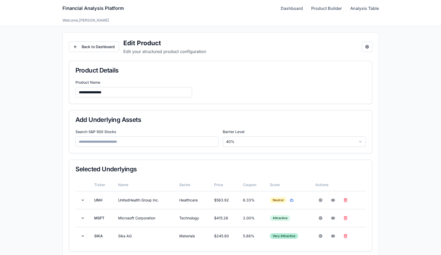
click at [362, 50] on button "Open configuration panel" at bounding box center [367, 47] width 10 height 10
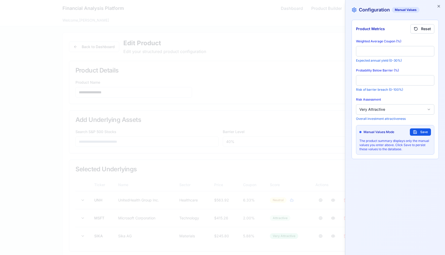
click at [364, 50] on body "**********" at bounding box center [220, 194] width 441 height 388
drag, startPoint x: 102, startPoint y: 93, endPoint x: 368, endPoint y: 108, distance: 266.5
click at [368, 108] on button "Very Attractive" at bounding box center [395, 109] width 78 height 10
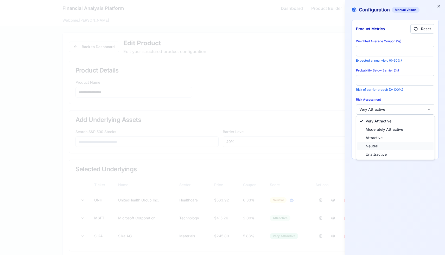
click at [367, 144] on span "Neutral" at bounding box center [372, 146] width 12 height 5
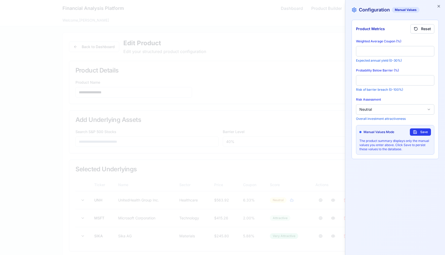
drag, startPoint x: 368, startPoint y: 108, endPoint x: 413, endPoint y: 135, distance: 51.9
click at [413, 135] on button "Save" at bounding box center [420, 132] width 21 height 7
click at [442, 5] on div "Configuration Manual Values Product Metrics Reset Weighted Average Coupon (%) *…" at bounding box center [395, 127] width 100 height 255
click at [438, 6] on icon "button" at bounding box center [439, 6] width 2 height 2
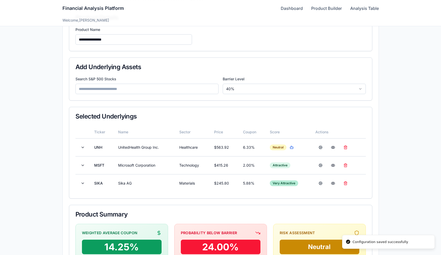
scroll to position [132, 0]
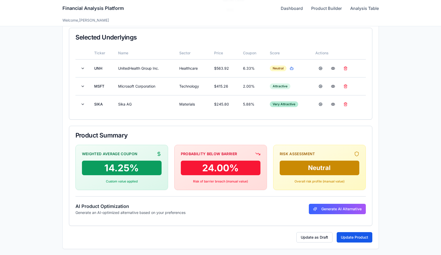
click at [284, 7] on link "Dashboard" at bounding box center [292, 8] width 22 height 6
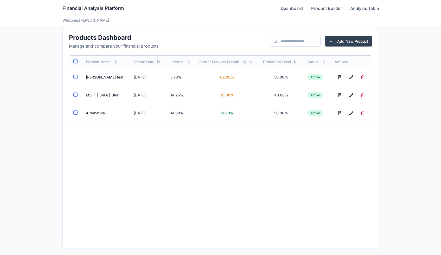
click at [89, 89] on td "MSFT | SIKA | UNH" at bounding box center [106, 95] width 48 height 18
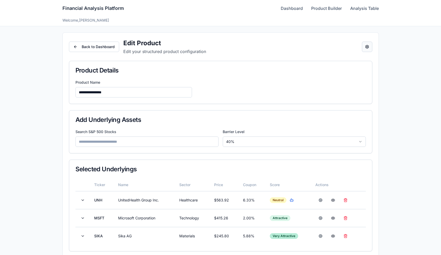
click at [368, 43] on button "Open configuration panel" at bounding box center [367, 47] width 10 height 10
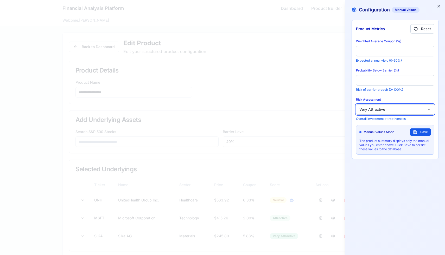
drag, startPoint x: 368, startPoint y: 43, endPoint x: 379, endPoint y: 111, distance: 69.3
click at [379, 111] on button "Very Attractive" at bounding box center [395, 109] width 78 height 10
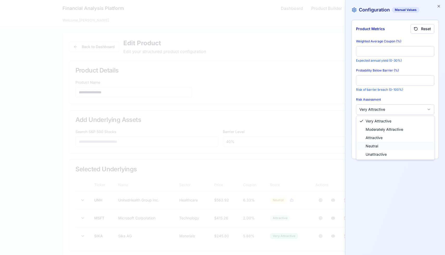
click at [373, 147] on span "Neutral" at bounding box center [372, 146] width 12 height 5
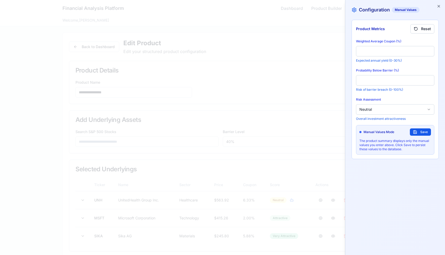
click at [416, 135] on button "Save" at bounding box center [420, 132] width 21 height 7
click at [439, 9] on div "Configuration Manual Values Product Metrics Reset Weighted Average Coupon (%) *…" at bounding box center [395, 127] width 100 height 255
drag, startPoint x: 379, startPoint y: 111, endPoint x: 441, endPoint y: 6, distance: 121.5
click at [441, 6] on icon "button" at bounding box center [439, 6] width 4 height 4
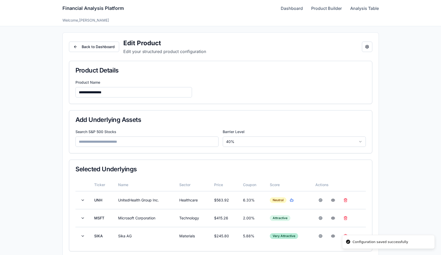
scroll to position [132, 0]
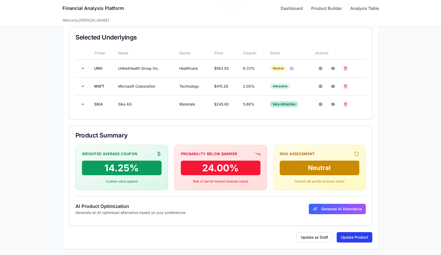
drag, startPoint x: 441, startPoint y: 6, endPoint x: 343, endPoint y: 234, distance: 247.4
click at [343, 234] on button "Update Product" at bounding box center [355, 238] width 36 height 10
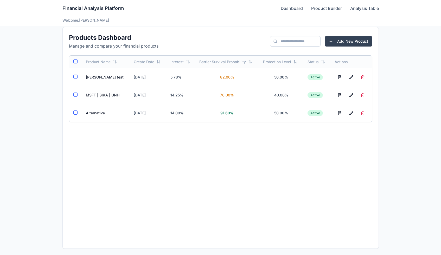
click at [99, 94] on td "MSFT | SIKA | UNH" at bounding box center [106, 95] width 48 height 18
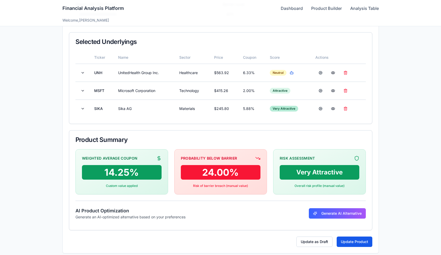
scroll to position [132, 0]
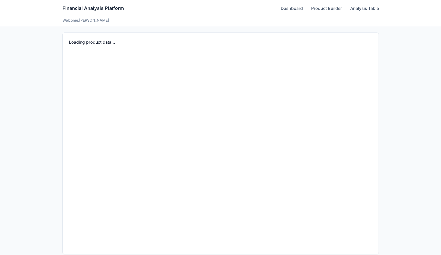
click at [282, 7] on link "Dashboard" at bounding box center [292, 8] width 22 height 6
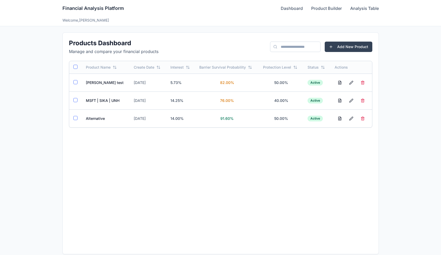
click at [282, 7] on link "Dashboard" at bounding box center [292, 8] width 22 height 6
click at [94, 104] on td "MSFT | SIKA | UNH" at bounding box center [106, 101] width 48 height 18
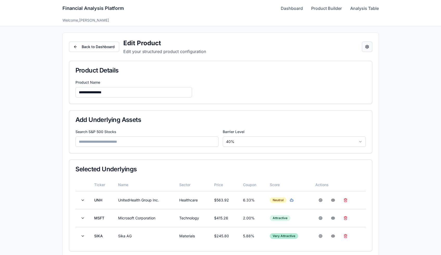
click at [362, 49] on button "Open configuration panel" at bounding box center [367, 47] width 10 height 10
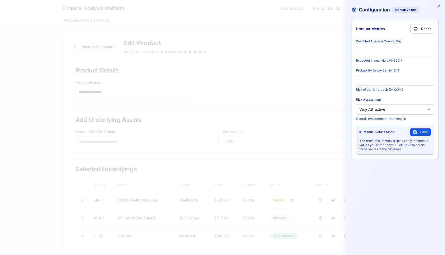
click at [391, 108] on body "**********" at bounding box center [220, 194] width 441 height 388
click at [420, 133] on button "Save" at bounding box center [420, 132] width 21 height 7
click at [438, 7] on icon "button" at bounding box center [439, 6] width 2 height 2
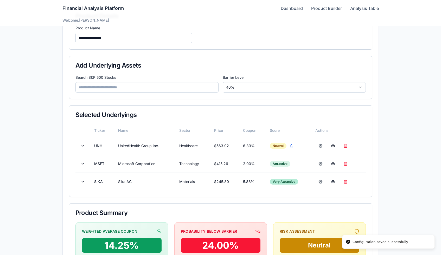
scroll to position [132, 0]
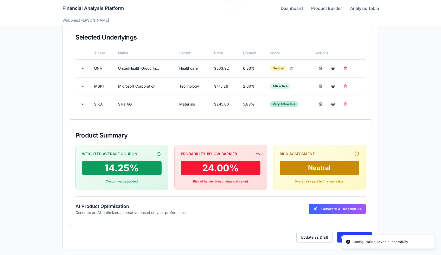
click at [339, 233] on button "Update Product" at bounding box center [355, 238] width 36 height 10
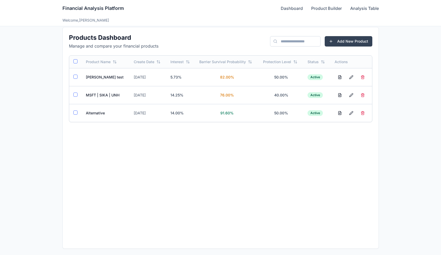
scroll to position [5, 0]
click at [117, 95] on td "MSFT | SIKA | UNH" at bounding box center [106, 95] width 48 height 18
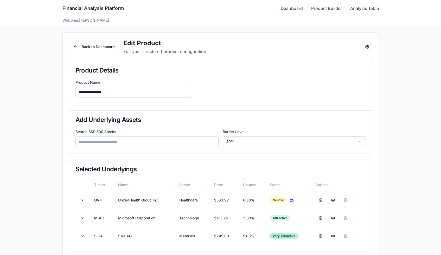
click at [367, 45] on button "Open configuration panel" at bounding box center [367, 47] width 10 height 10
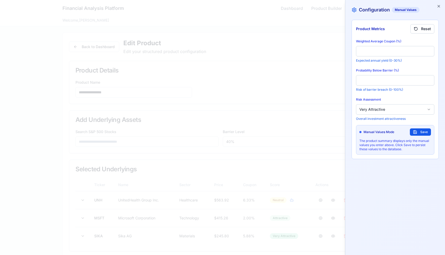
click at [390, 114] on body "**********" at bounding box center [220, 194] width 441 height 388
click at [375, 140] on p "The product summary displays only the manual values you enter above. Click Save…" at bounding box center [396, 145] width 72 height 12
click at [384, 113] on body "**********" at bounding box center [220, 194] width 441 height 388
click at [416, 135] on button "Save" at bounding box center [420, 132] width 21 height 7
click at [438, 7] on icon "button" at bounding box center [439, 6] width 2 height 2
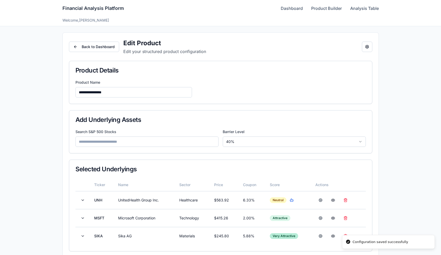
scroll to position [132, 0]
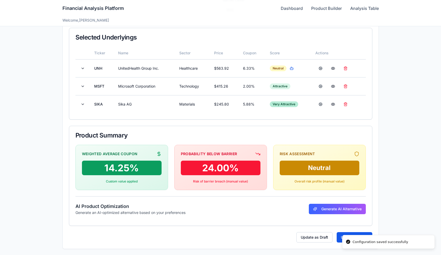
click at [341, 232] on div "**********" at bounding box center [221, 75] width 316 height 348
click at [341, 233] on button "Update Product" at bounding box center [355, 238] width 36 height 10
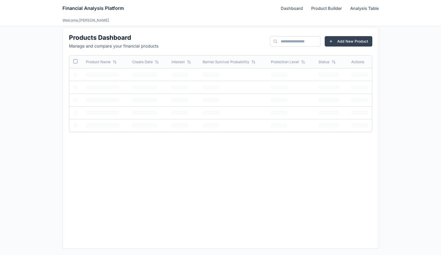
scroll to position [5, 0]
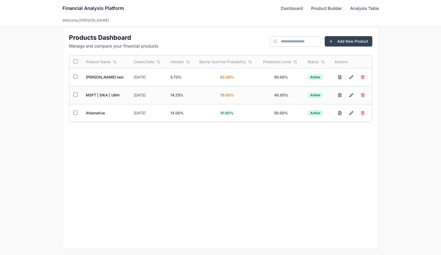
click at [104, 96] on td "MSFT | SIKA | UNH" at bounding box center [106, 95] width 48 height 18
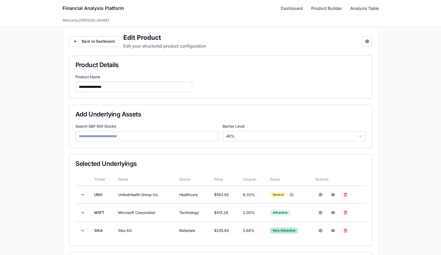
scroll to position [132, 0]
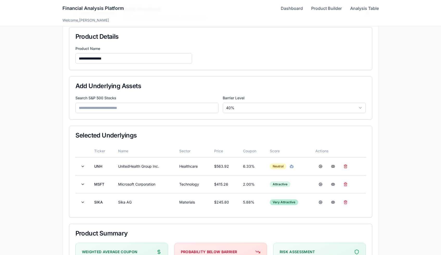
scroll to position [2, 0]
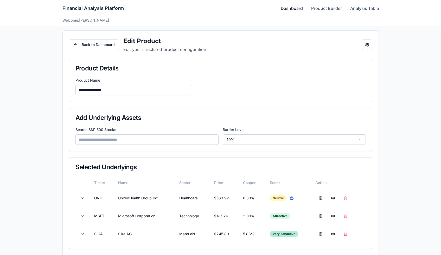
click at [295, 11] on link "Dashboard" at bounding box center [292, 8] width 22 height 6
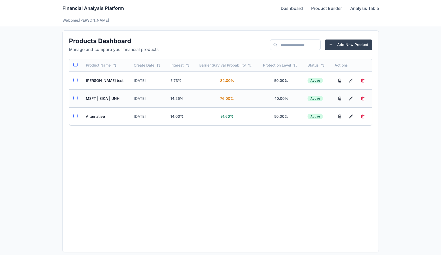
click at [103, 101] on td "MSFT | SIKA | UNH" at bounding box center [106, 99] width 48 height 18
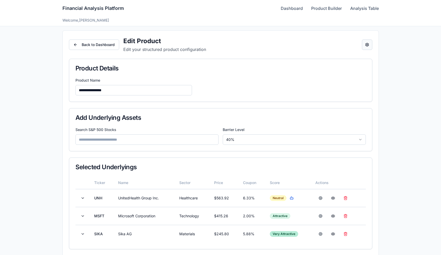
click at [365, 43] on button "Open configuration panel" at bounding box center [367, 45] width 10 height 10
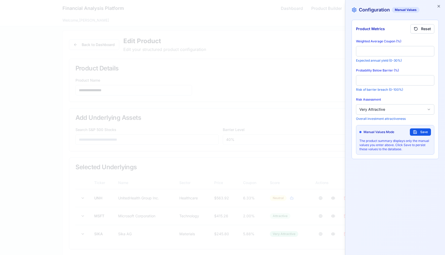
click at [375, 107] on body "**********" at bounding box center [220, 192] width 441 height 388
click at [425, 133] on button "Save" at bounding box center [420, 132] width 21 height 7
click at [435, 8] on h2 "Configuration Manual Values" at bounding box center [395, 9] width 87 height 7
click at [436, 8] on h2 "Configuration Manual Values" at bounding box center [395, 9] width 87 height 7
click at [437, 8] on icon "button" at bounding box center [439, 6] width 4 height 4
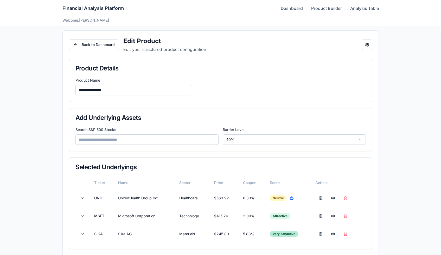
scroll to position [132, 0]
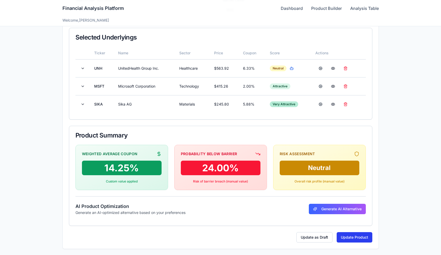
click at [353, 242] on button "Update Product" at bounding box center [355, 238] width 36 height 10
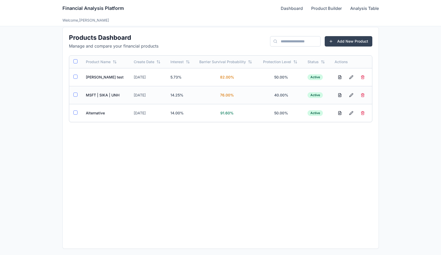
click at [112, 90] on td "MSFT | SIKA | UNH" at bounding box center [106, 95] width 48 height 18
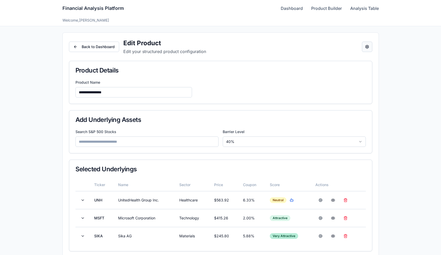
click at [371, 45] on button "Open configuration panel" at bounding box center [367, 47] width 10 height 10
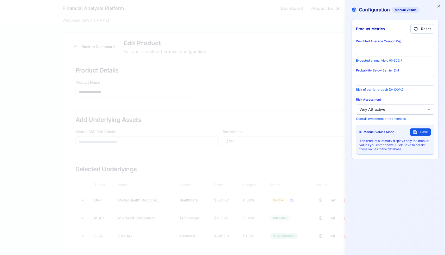
click at [369, 111] on body "**********" at bounding box center [220, 194] width 441 height 388
click at [417, 132] on button "Save" at bounding box center [420, 132] width 21 height 7
click at [439, 9] on div "Configuration Manual Values Product Metrics Reset Weighted Average Coupon (%) *…" at bounding box center [395, 127] width 100 height 255
click at [439, 8] on icon "button" at bounding box center [439, 6] width 4 height 4
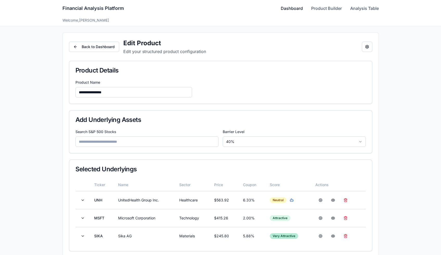
click at [285, 7] on link "Dashboard" at bounding box center [292, 8] width 22 height 6
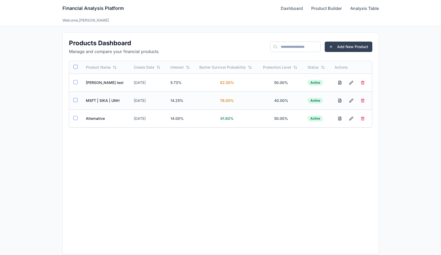
click at [88, 106] on td "MSFT | SIKA | UNH" at bounding box center [106, 101] width 48 height 18
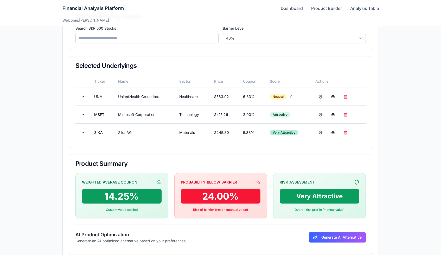
scroll to position [132, 0]
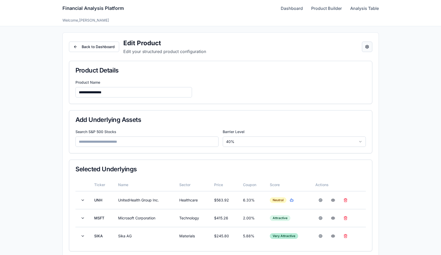
click at [363, 45] on button "Open configuration panel" at bounding box center [367, 47] width 10 height 10
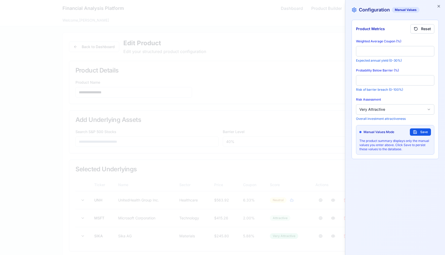
click at [380, 111] on body "**********" at bounding box center [220, 194] width 441 height 388
click at [419, 130] on button "Save" at bounding box center [420, 132] width 21 height 7
click at [441, 5] on div "Configuration Manual Values Product Metrics Reset Weighted Average Coupon (%) *…" at bounding box center [395, 127] width 100 height 255
click at [438, 5] on icon "button" at bounding box center [439, 6] width 4 height 4
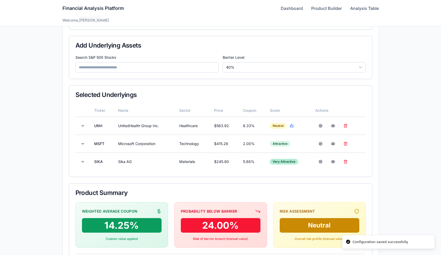
scroll to position [132, 0]
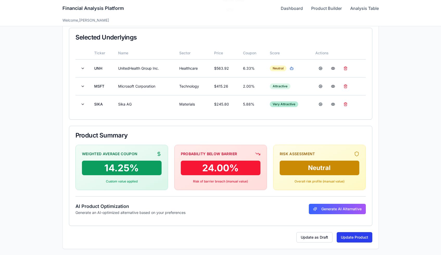
click at [347, 241] on button "Update Product" at bounding box center [355, 238] width 36 height 10
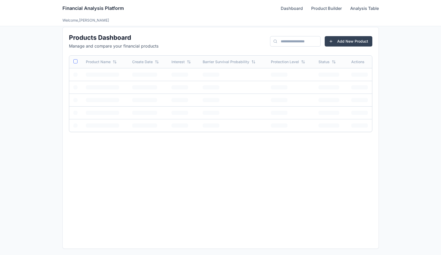
scroll to position [5, 0]
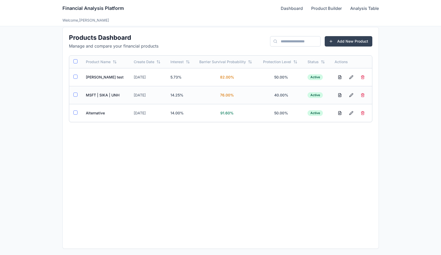
click at [103, 99] on td "MSFT | SIKA | UNH" at bounding box center [106, 95] width 48 height 18
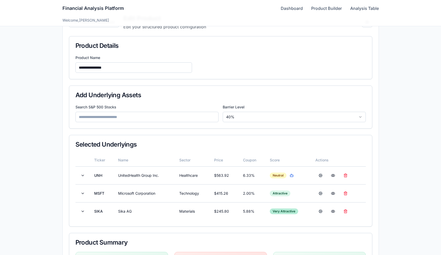
scroll to position [12, 0]
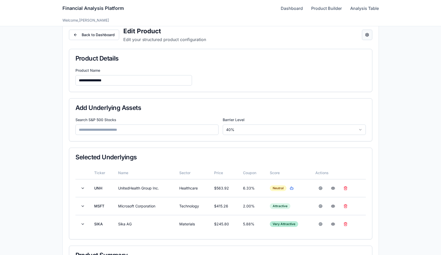
click at [372, 36] on button "Open configuration panel" at bounding box center [367, 35] width 10 height 10
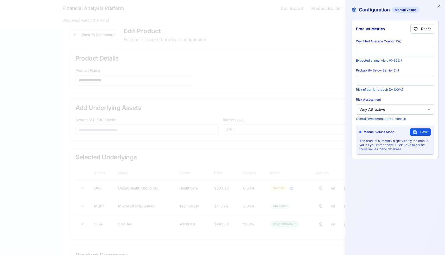
click at [384, 118] on p "Overall investment attractiveness" at bounding box center [395, 119] width 78 height 4
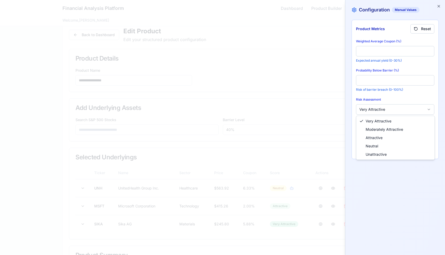
click at [384, 112] on body "**********" at bounding box center [220, 182] width 441 height 388
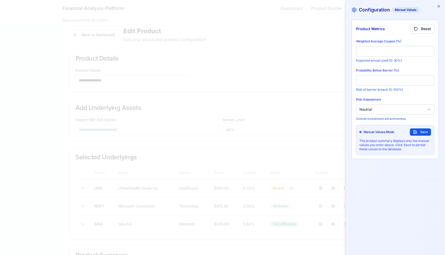
click at [408, 131] on div "Manual Values Mode Save" at bounding box center [396, 132] width 72 height 7
click at [412, 131] on button "Save" at bounding box center [420, 132] width 21 height 7
click at [441, 5] on icon "button" at bounding box center [439, 6] width 4 height 4
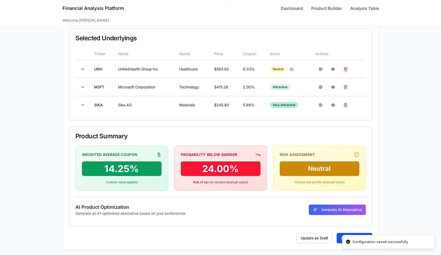
scroll to position [132, 0]
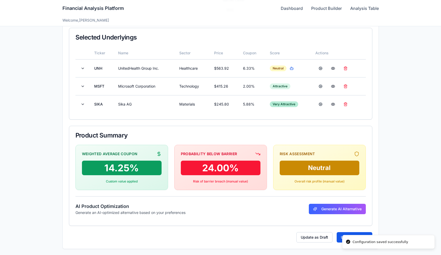
click at [343, 236] on li "Configuration saved successfully" at bounding box center [388, 242] width 93 height 14
click at [341, 236] on button "Update Product" at bounding box center [355, 238] width 36 height 10
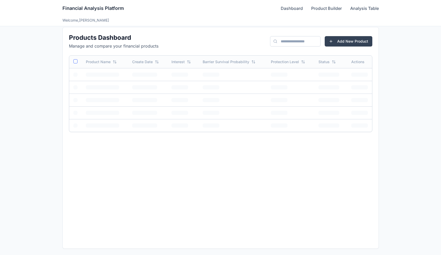
scroll to position [5, 0]
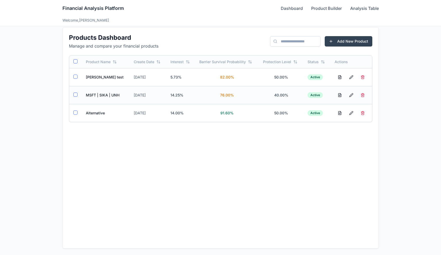
click at [109, 99] on td "MSFT | SIKA | UNH" at bounding box center [106, 95] width 48 height 18
